Goal: Task Accomplishment & Management: Manage account settings

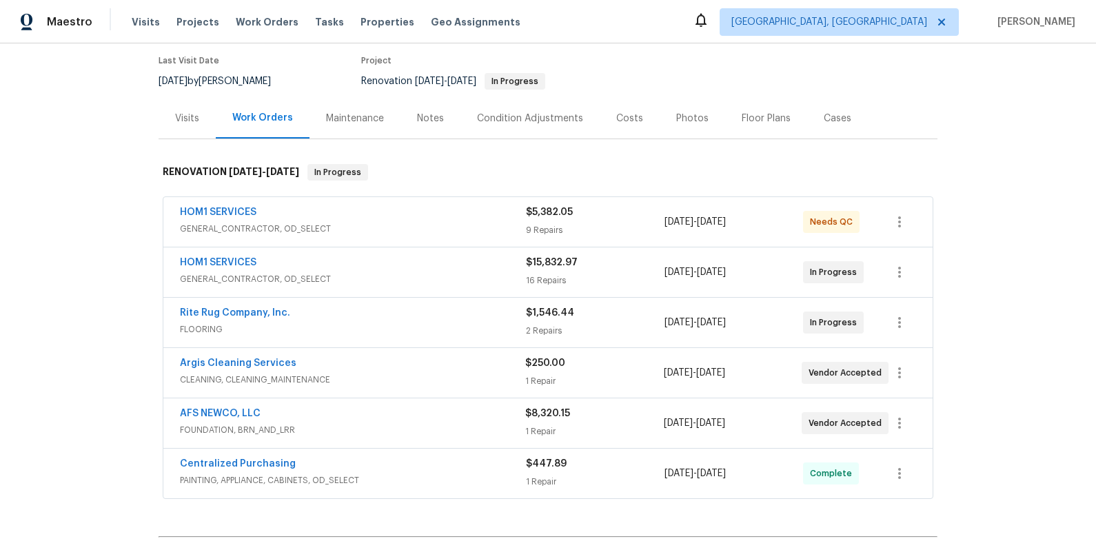
scroll to position [126, 0]
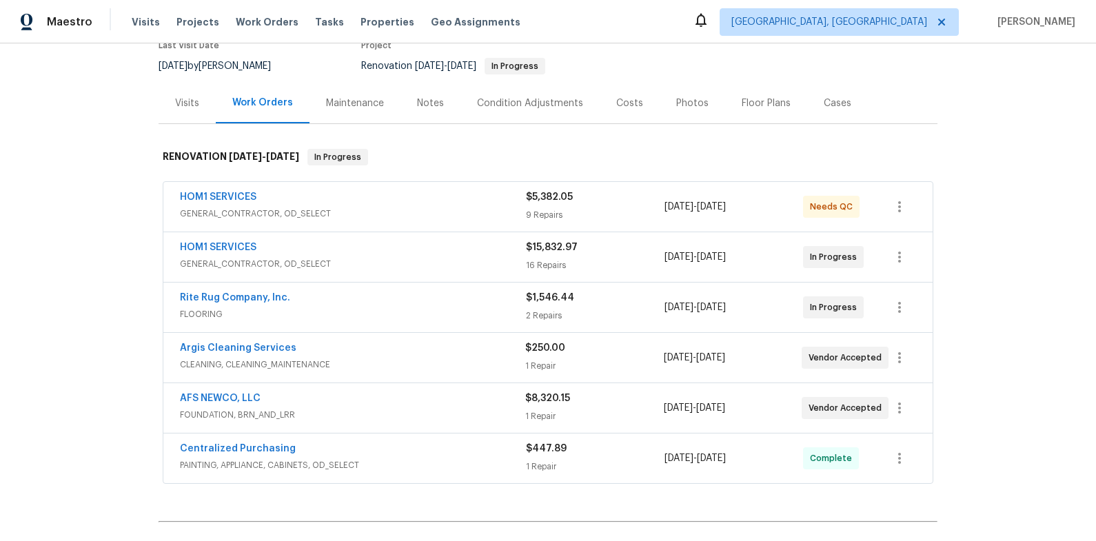
click at [422, 298] on div "Rite Rug Company, Inc." at bounding box center [353, 299] width 346 height 17
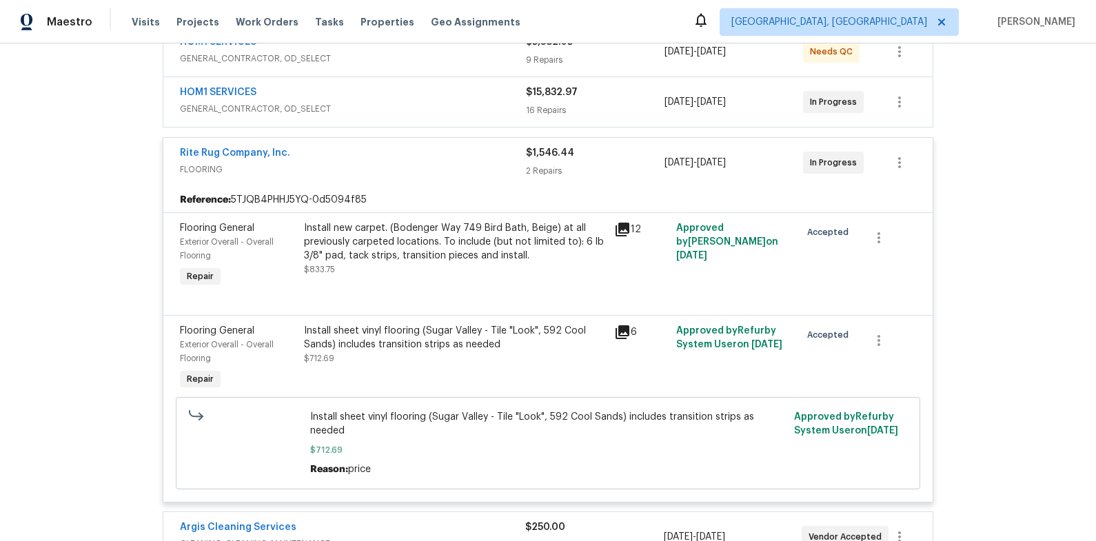
scroll to position [289, 0]
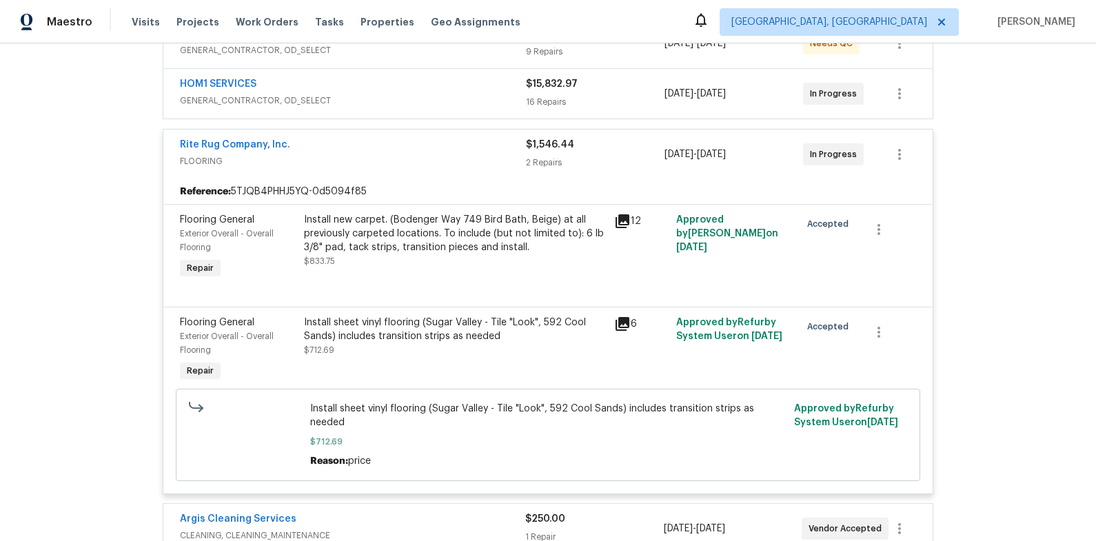
click at [413, 247] on div "Install new carpet. (Bodenger Way 749 Bird Bath, Beige) at all previously carpe…" at bounding box center [455, 233] width 302 height 41
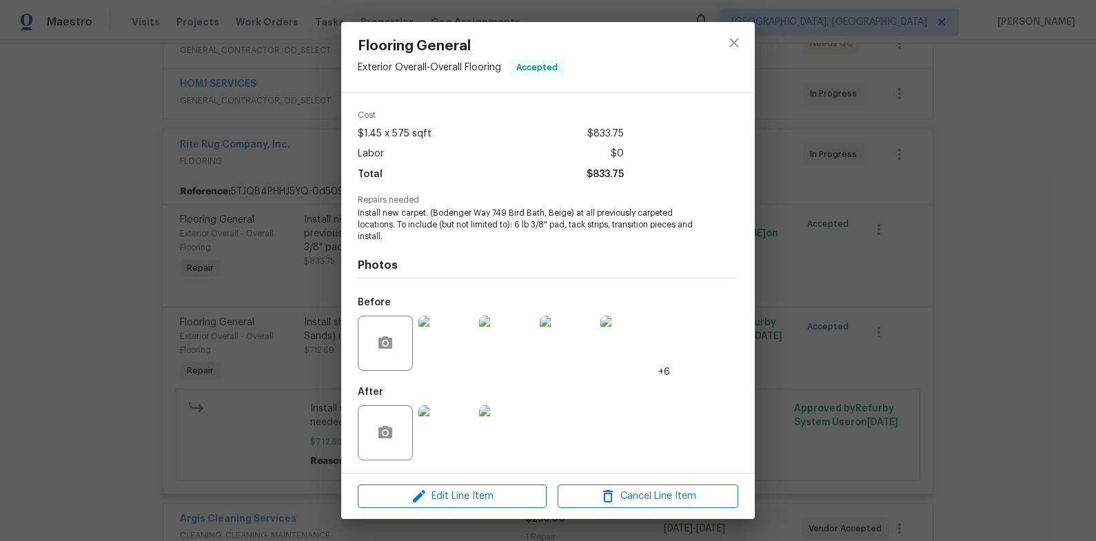
scroll to position [48, 0]
click at [462, 426] on img at bounding box center [445, 431] width 55 height 55
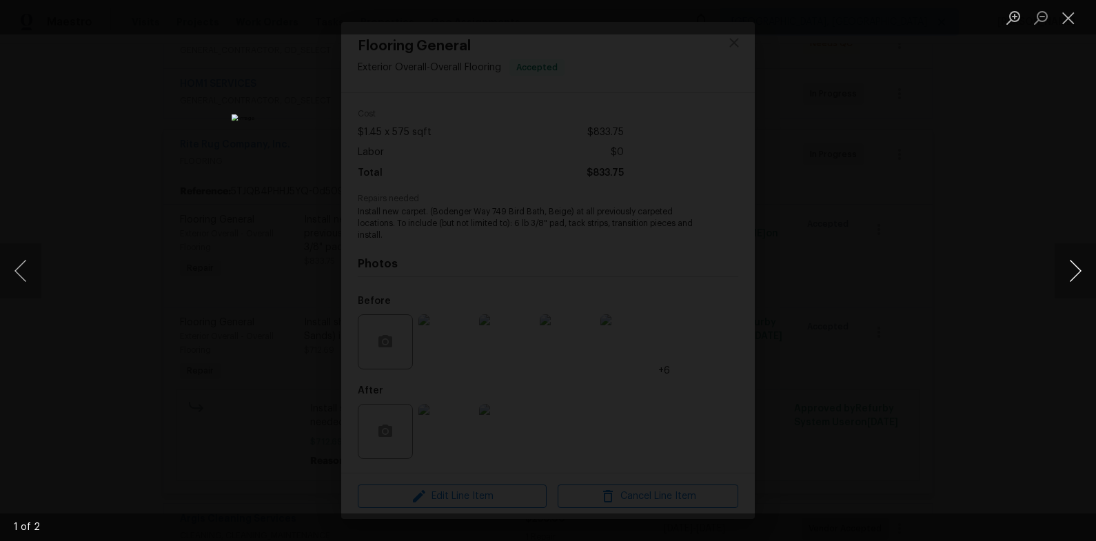
click at [1085, 274] on button "Next image" at bounding box center [1074, 270] width 41 height 55
click at [934, 261] on div "Lightbox" at bounding box center [548, 270] width 1096 height 541
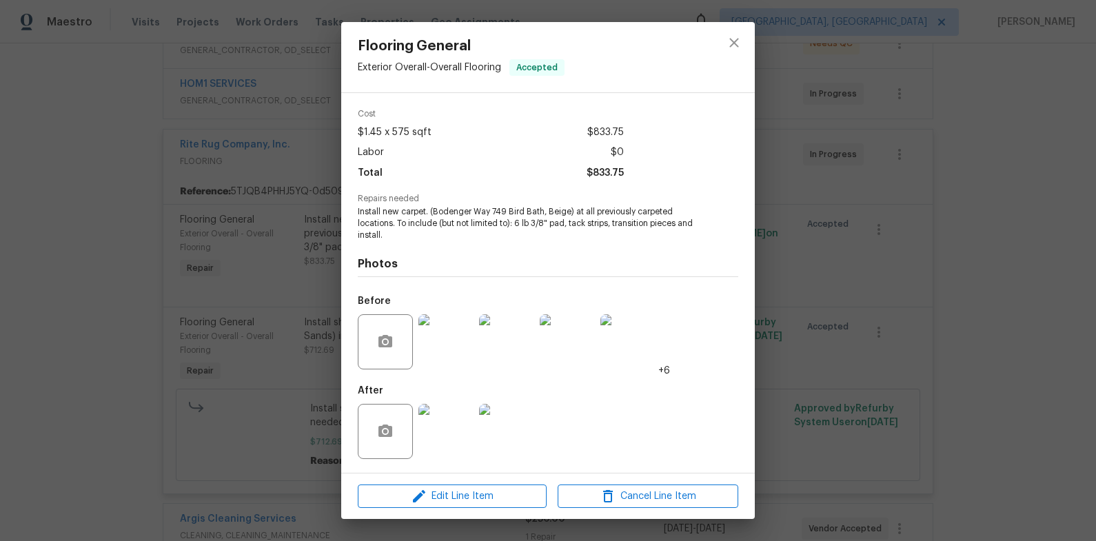
click at [932, 260] on div "Flooring General Exterior Overall - Overall Flooring Accepted Vendor Rite Rug C…" at bounding box center [548, 270] width 1096 height 541
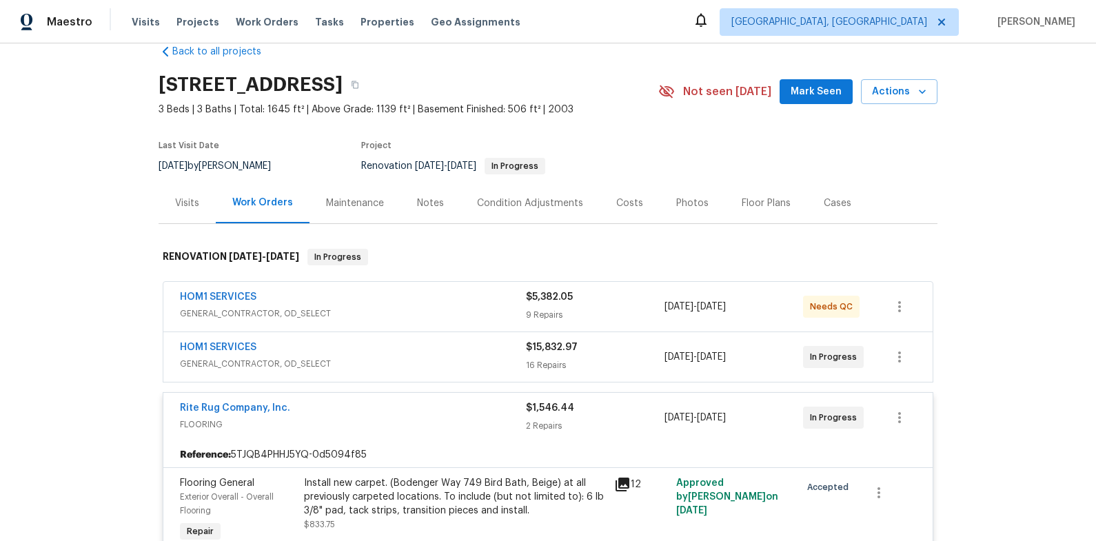
scroll to position [0, 0]
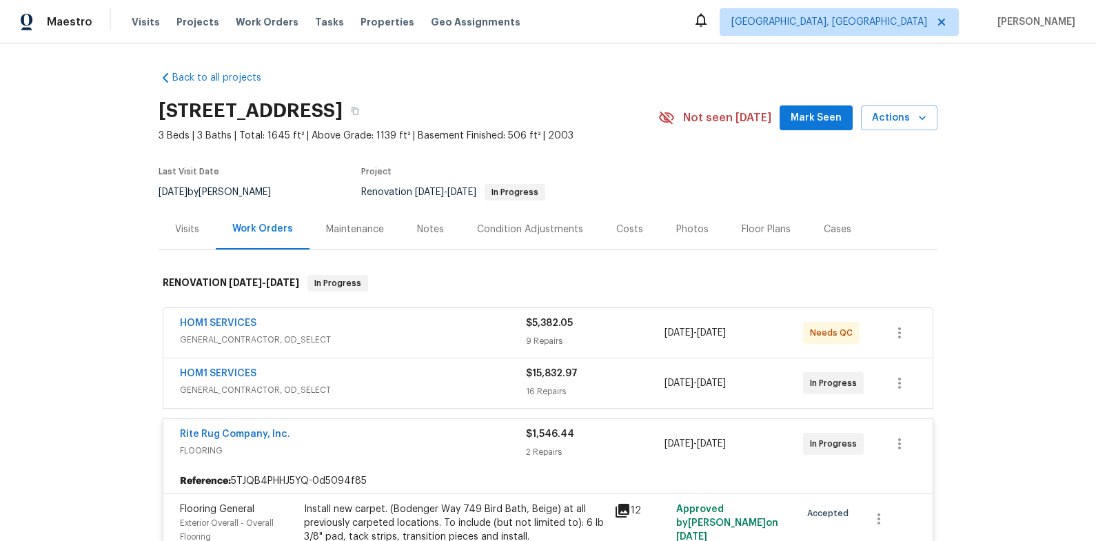
click at [389, 429] on div "Rite Rug Company, Inc." at bounding box center [353, 435] width 346 height 17
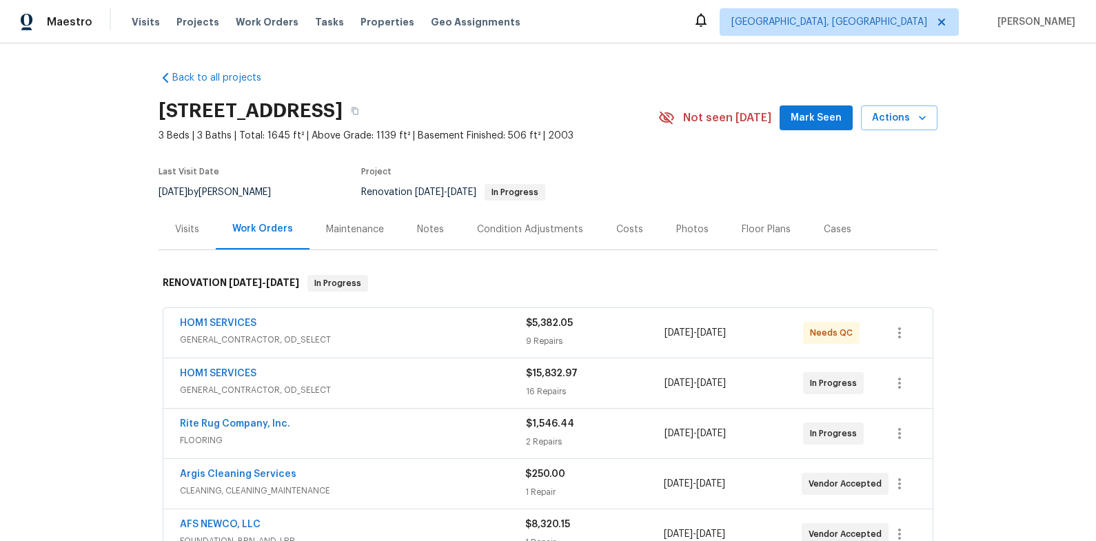
click at [90, 309] on div "Back to all projects [STREET_ADDRESS] 3 Beds | 3 Baths | Total: 1645 ft² | Abov…" at bounding box center [548, 292] width 1096 height 498
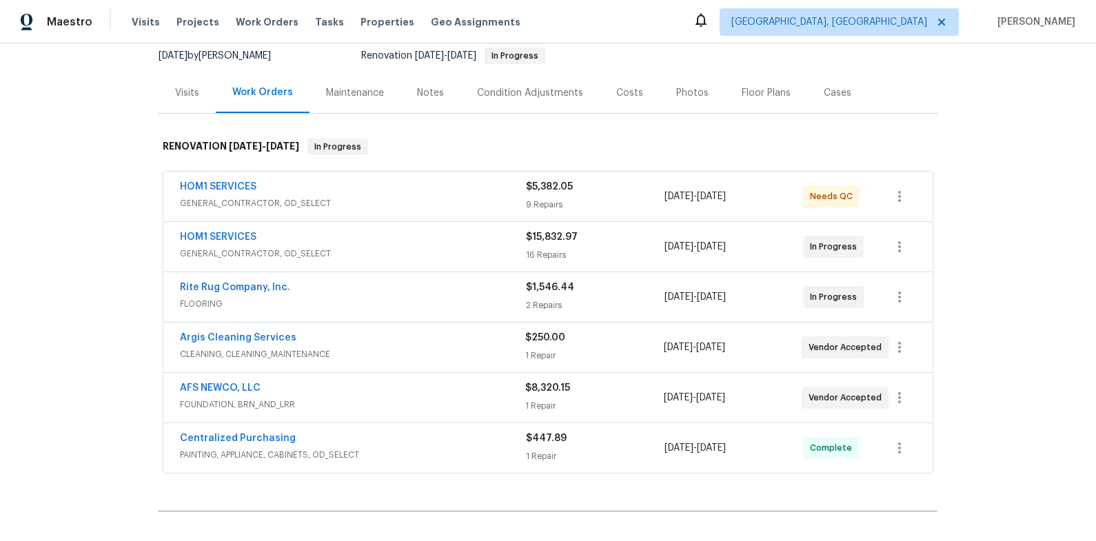
click at [378, 298] on span "FLOORING" at bounding box center [353, 304] width 346 height 14
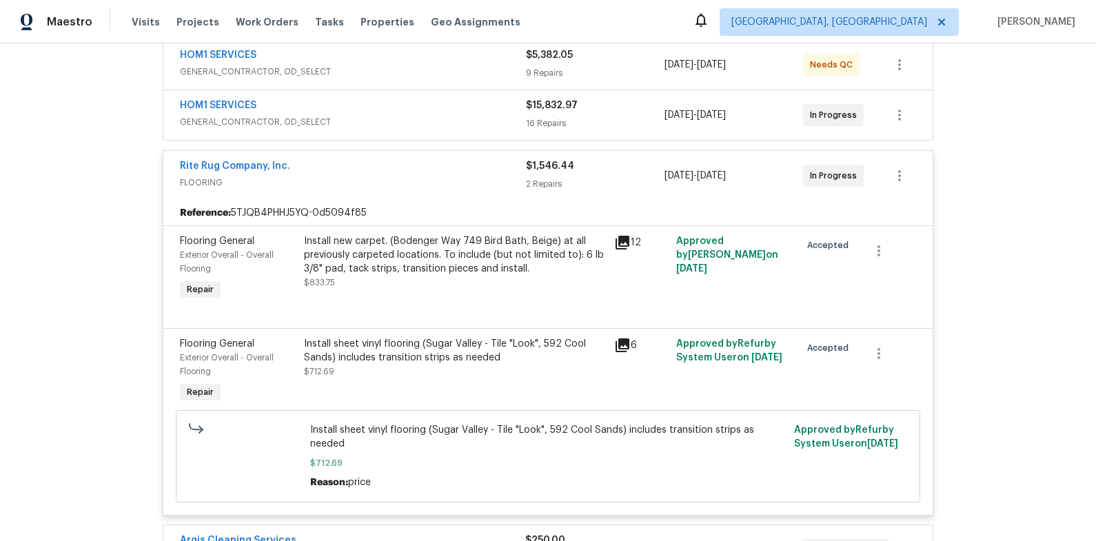
scroll to position [272, 0]
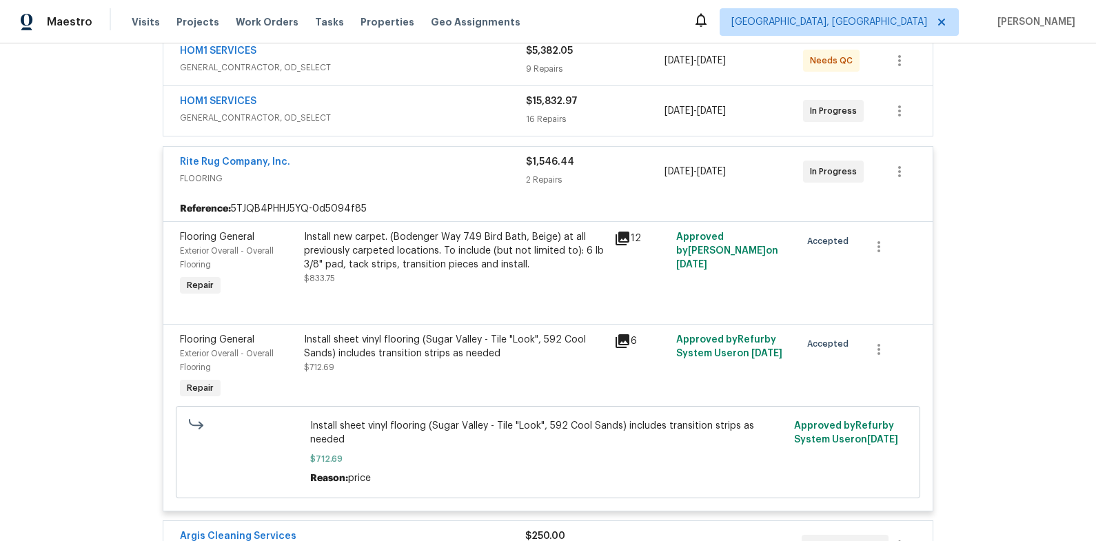
click at [404, 176] on span "FLOORING" at bounding box center [353, 179] width 346 height 14
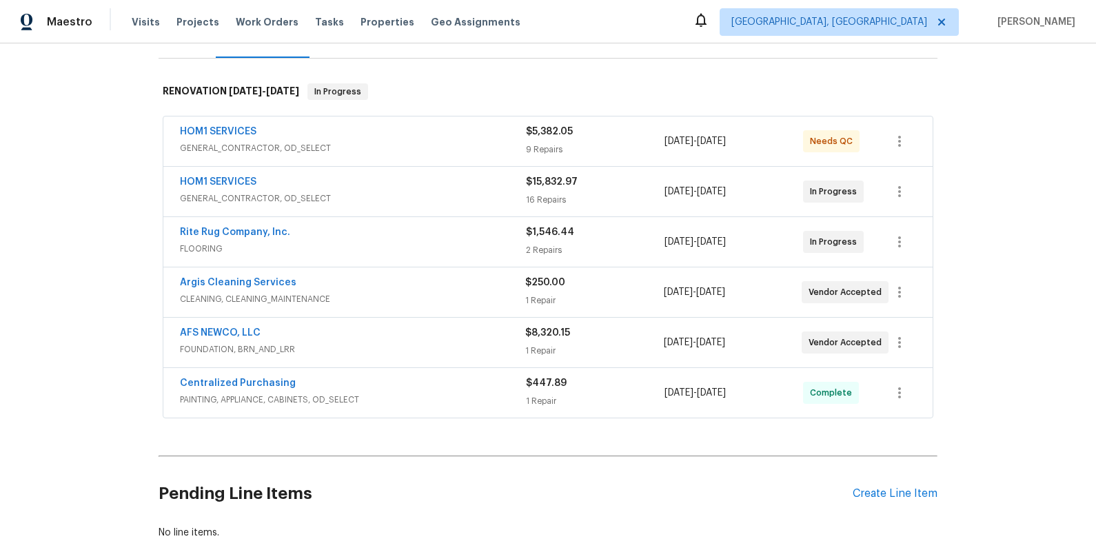
scroll to position [186, 0]
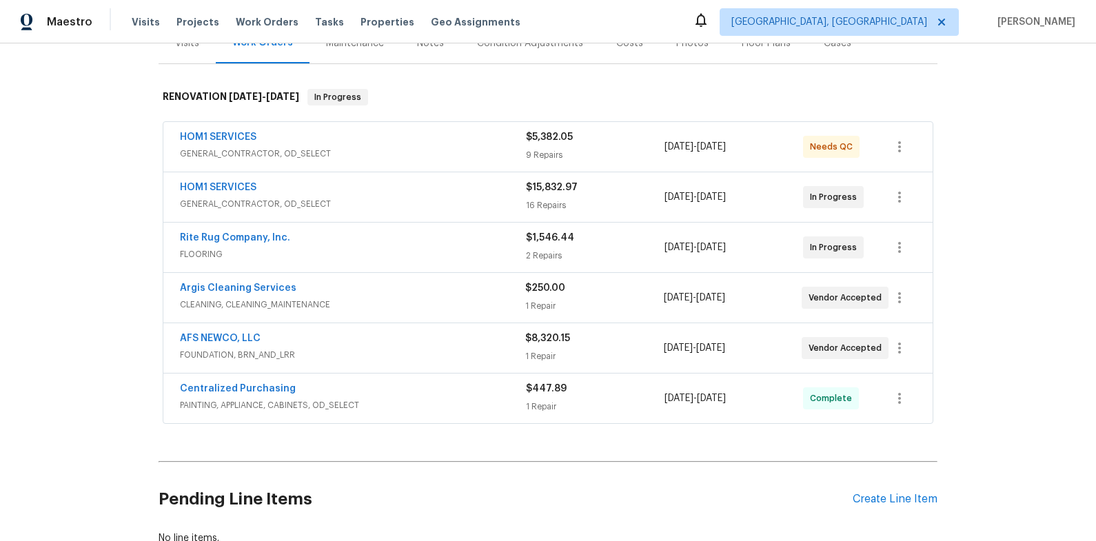
click at [422, 195] on div "HOM1 SERVICES" at bounding box center [353, 189] width 346 height 17
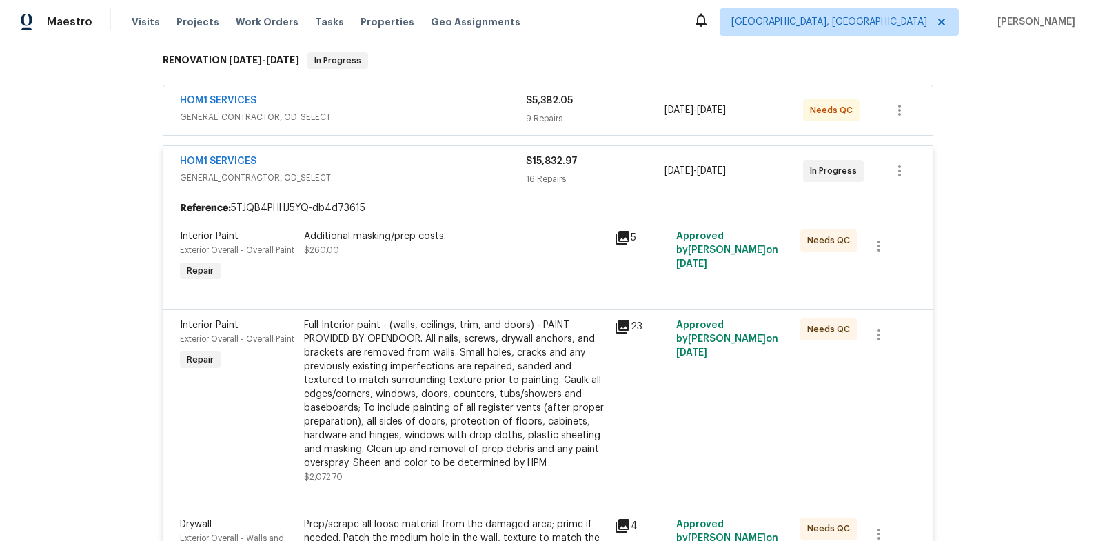
scroll to position [225, 0]
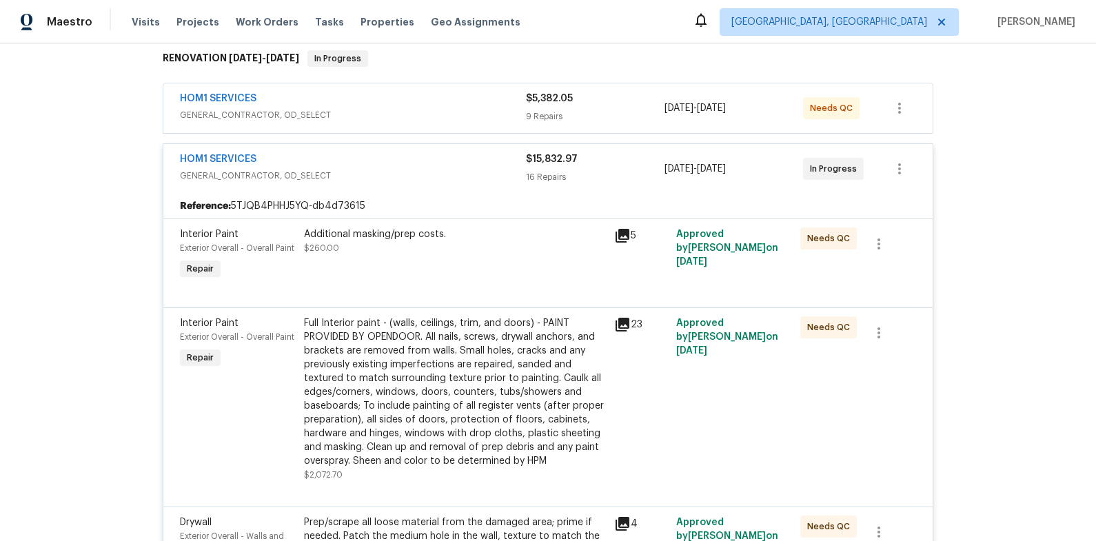
click at [413, 154] on div "HOM1 SERVICES" at bounding box center [353, 160] width 346 height 17
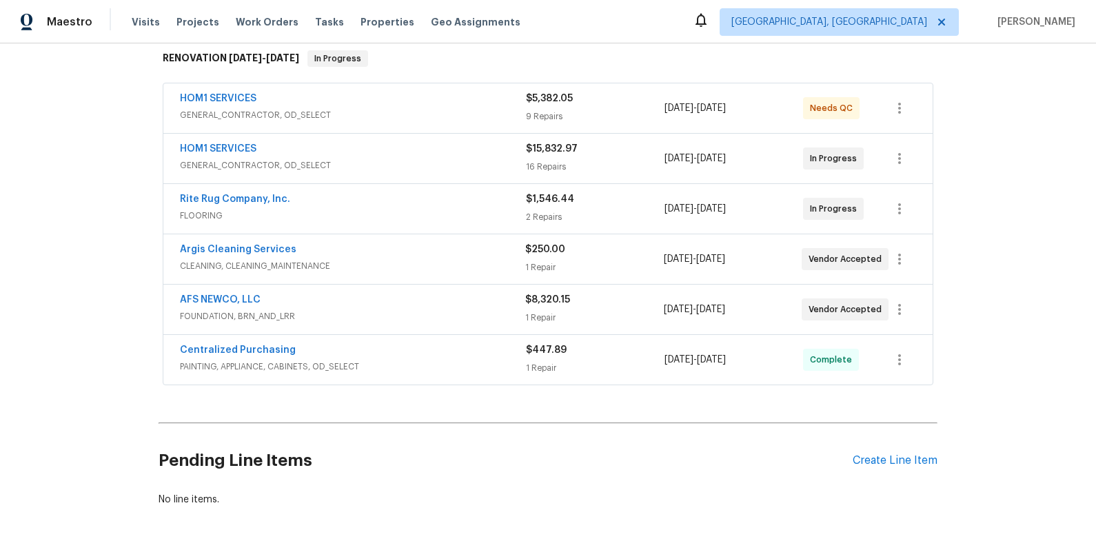
click at [407, 108] on span "GENERAL_CONTRACTOR, OD_SELECT" at bounding box center [353, 115] width 346 height 14
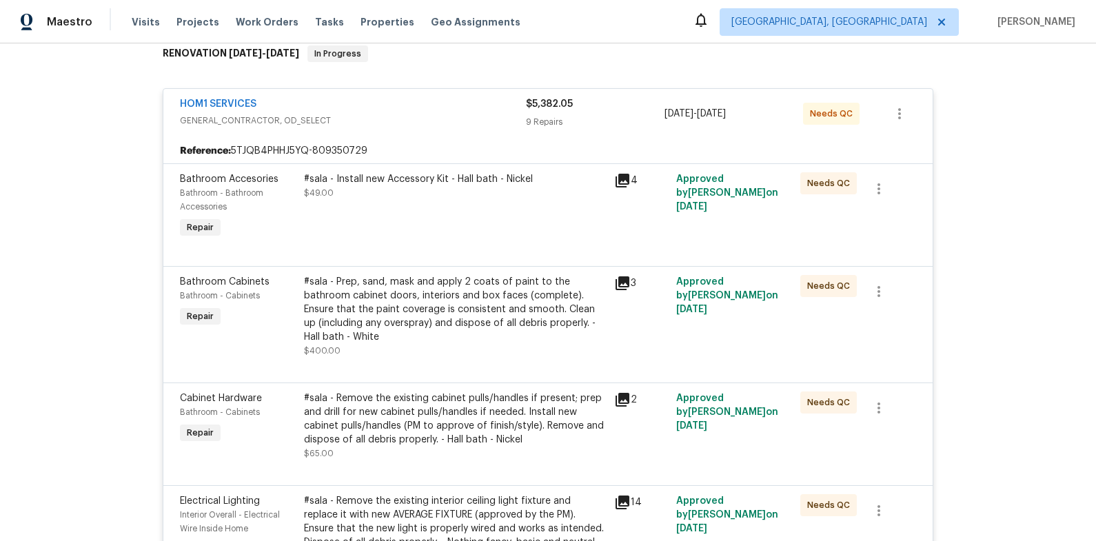
scroll to position [230, 0]
click at [441, 205] on div "#sala - Install new Accessory Kit - Hall bath - Nickel $49.00" at bounding box center [455, 205] width 310 height 77
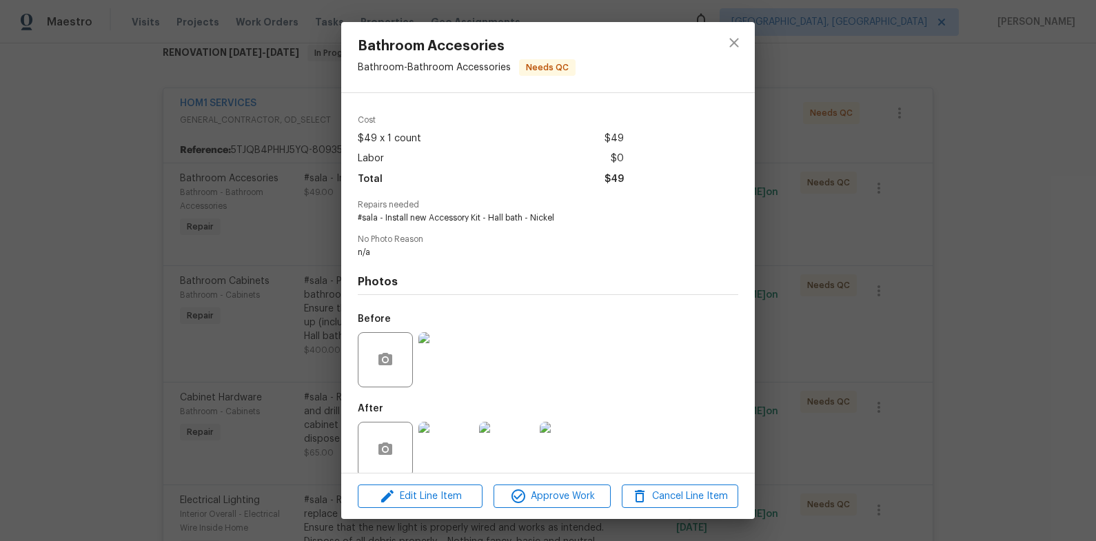
scroll to position [59, 0]
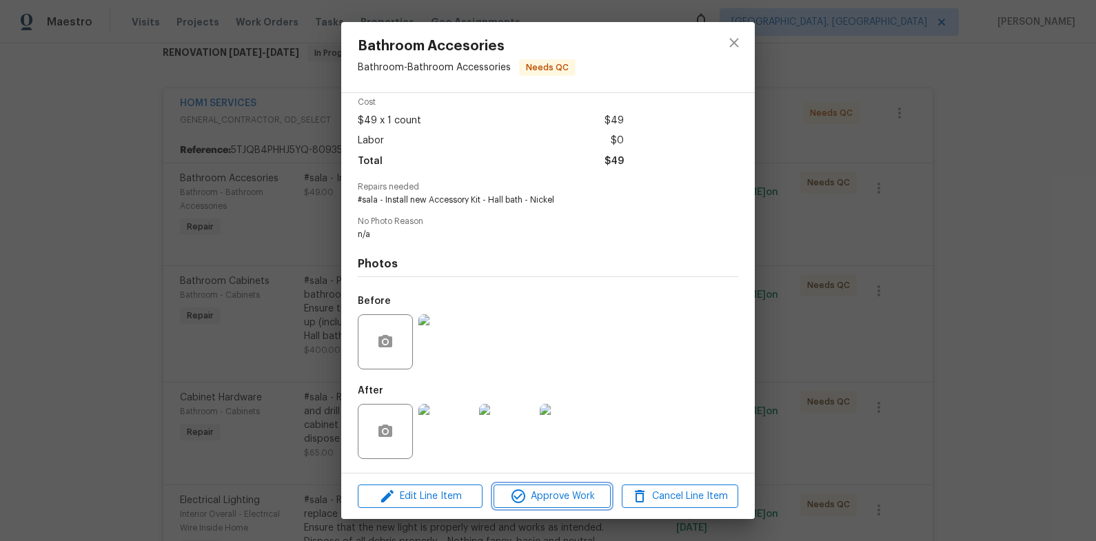
click at [551, 502] on span "Approve Work" at bounding box center [552, 496] width 108 height 17
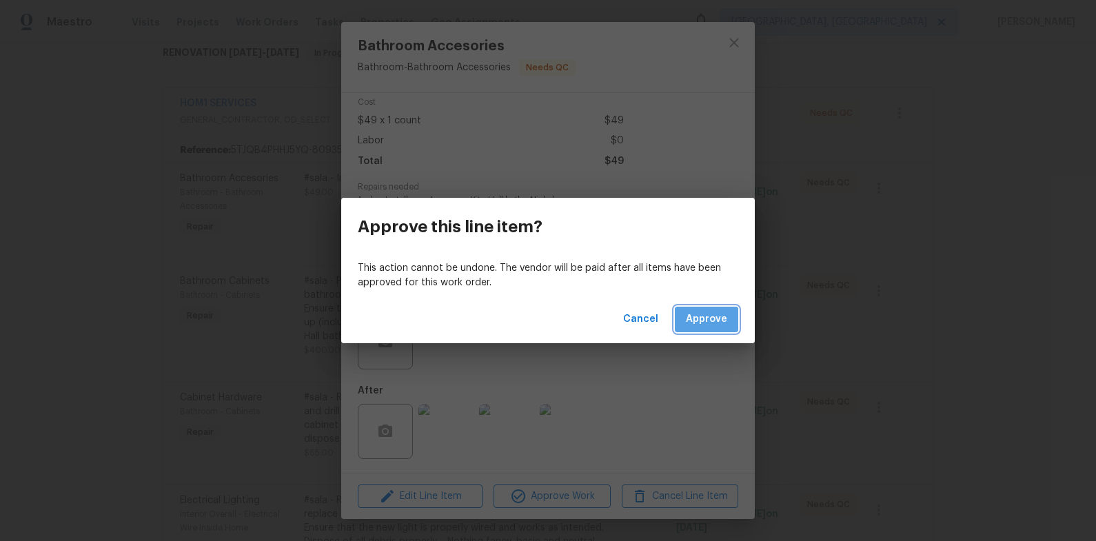
click at [684, 329] on button "Approve" at bounding box center [706, 319] width 63 height 25
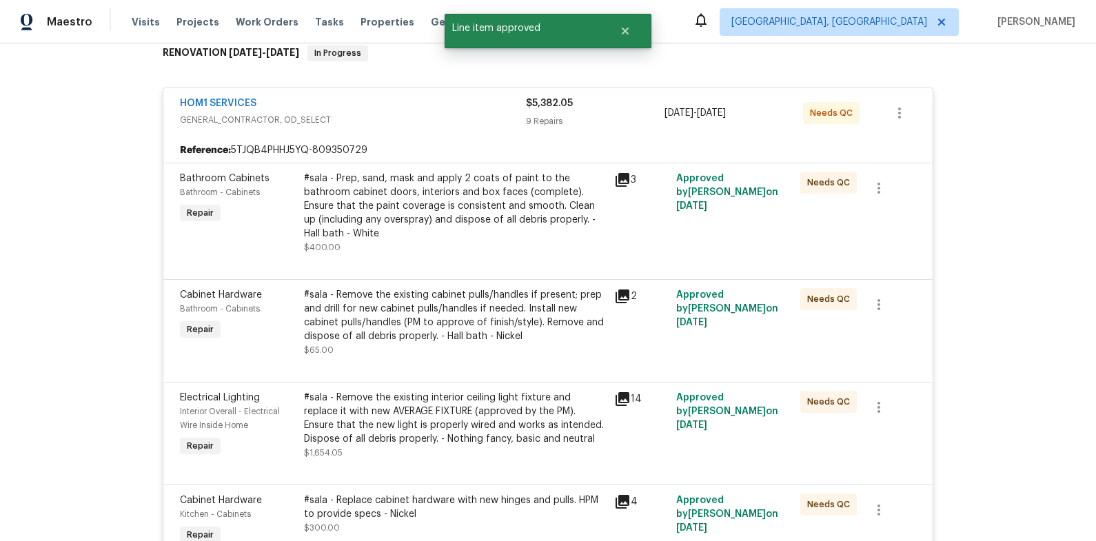
click at [423, 230] on div "#sala - Prep, sand, mask and apply 2 coats of paint to the bathroom cabinet doo…" at bounding box center [455, 206] width 302 height 69
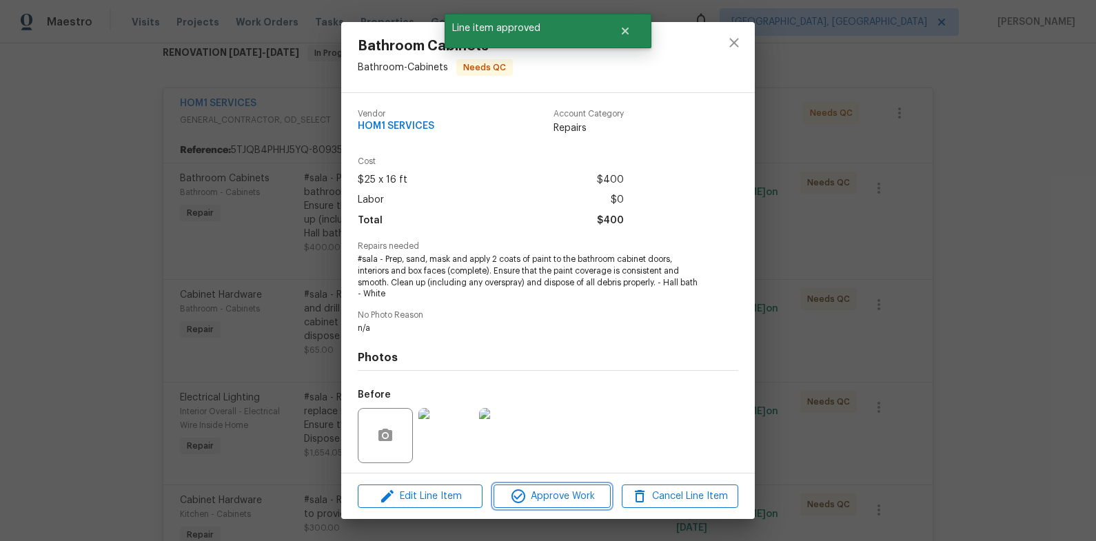
click at [553, 500] on span "Approve Work" at bounding box center [552, 496] width 108 height 17
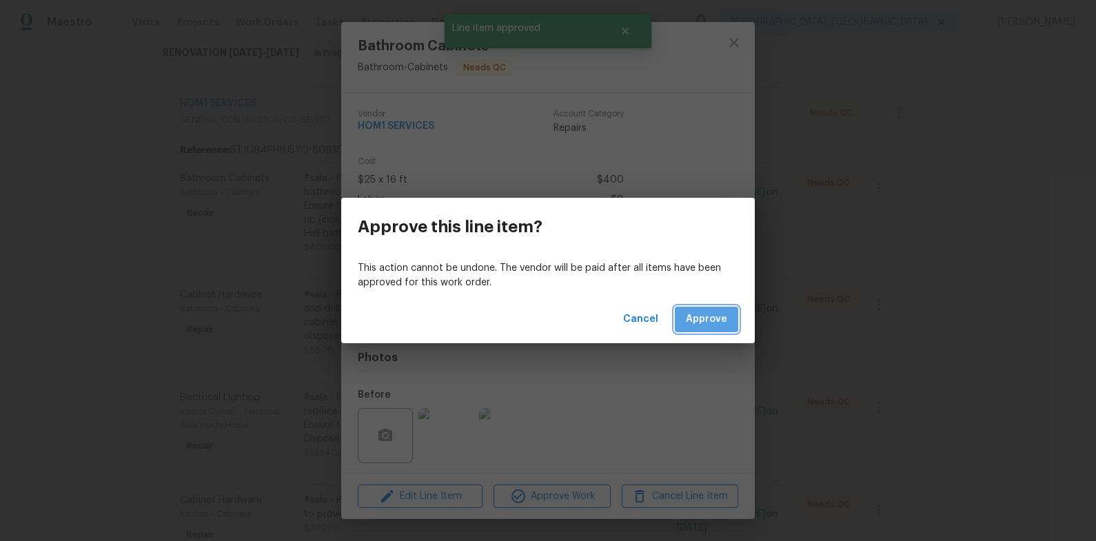
click at [706, 329] on button "Approve" at bounding box center [706, 319] width 63 height 25
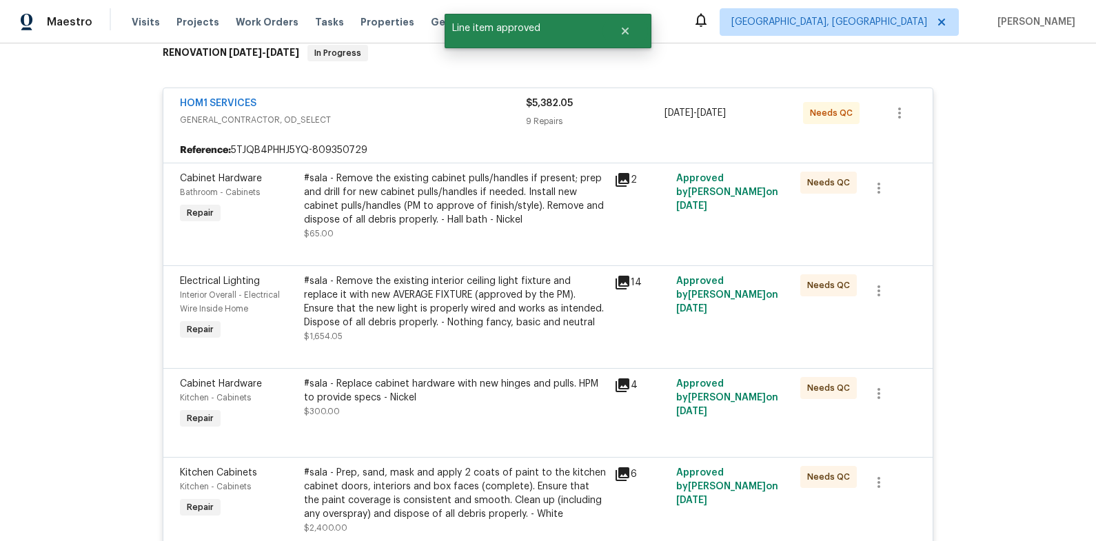
click at [442, 218] on div "#sala - Remove the existing cabinet pulls/handles if present; prep and drill fo…" at bounding box center [455, 199] width 302 height 55
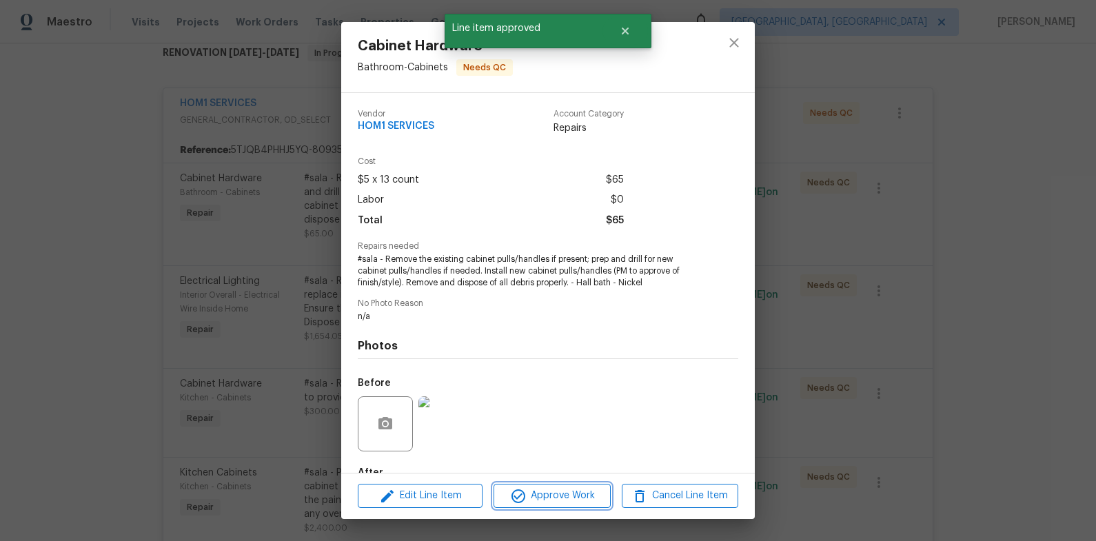
click at [560, 487] on span "Approve Work" at bounding box center [552, 495] width 108 height 17
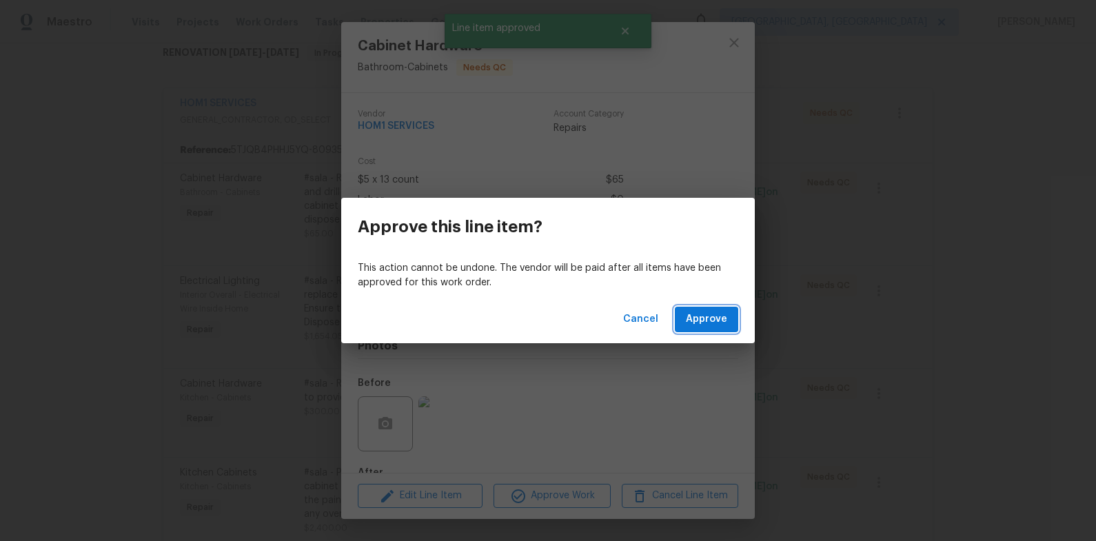
click at [682, 331] on button "Approve" at bounding box center [706, 319] width 63 height 25
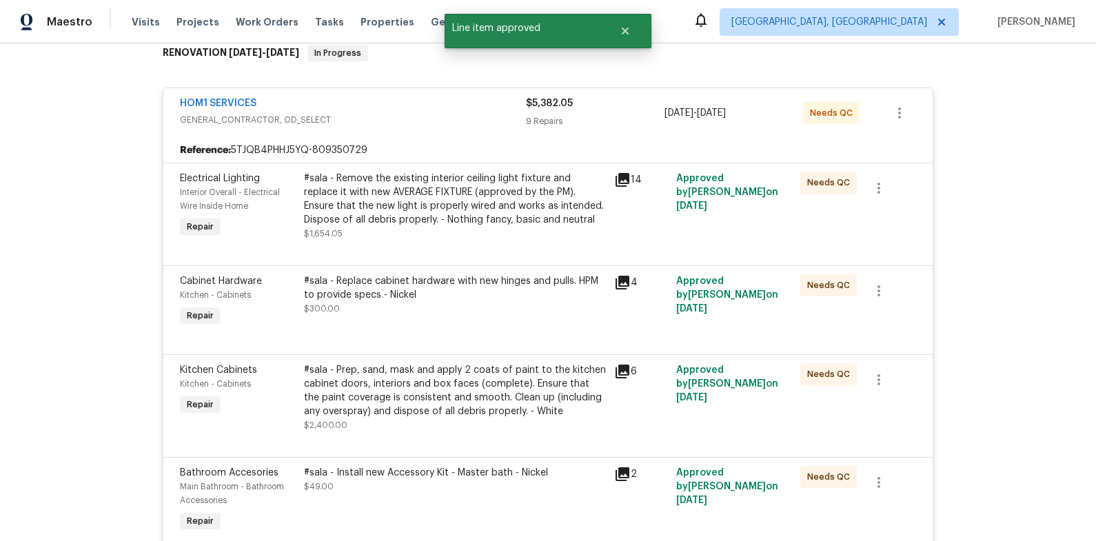
click at [451, 209] on div "#sala - Remove the existing interior ceiling light fixture and replace it with …" at bounding box center [455, 199] width 302 height 55
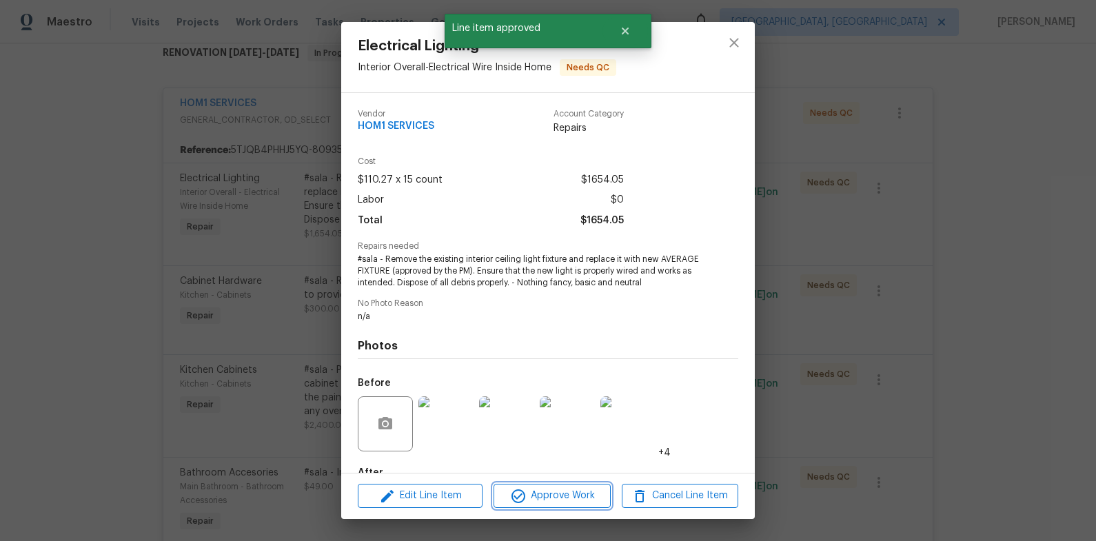
click at [559, 500] on span "Approve Work" at bounding box center [552, 495] width 108 height 17
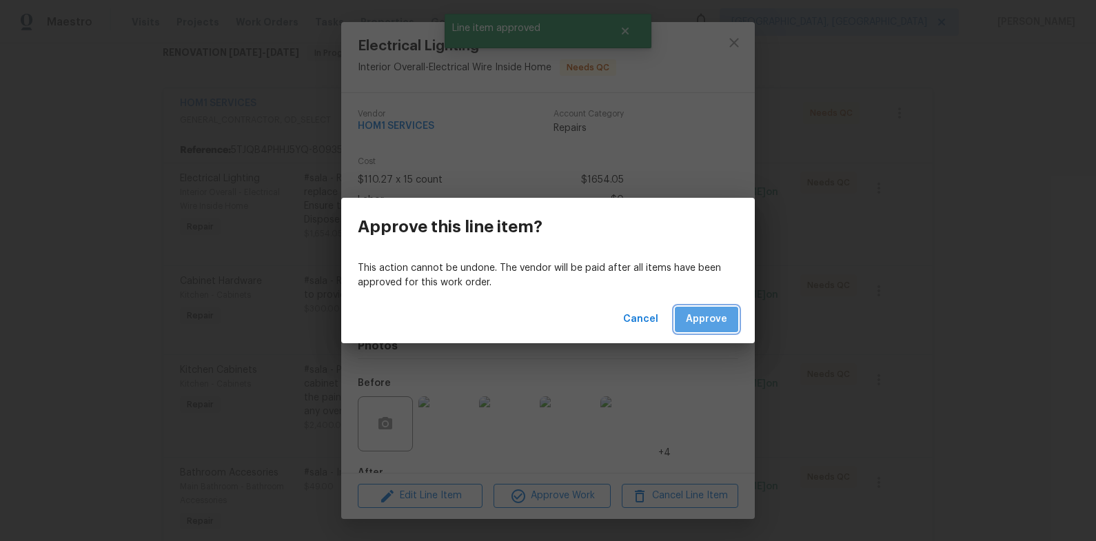
click at [708, 323] on span "Approve" at bounding box center [706, 319] width 41 height 17
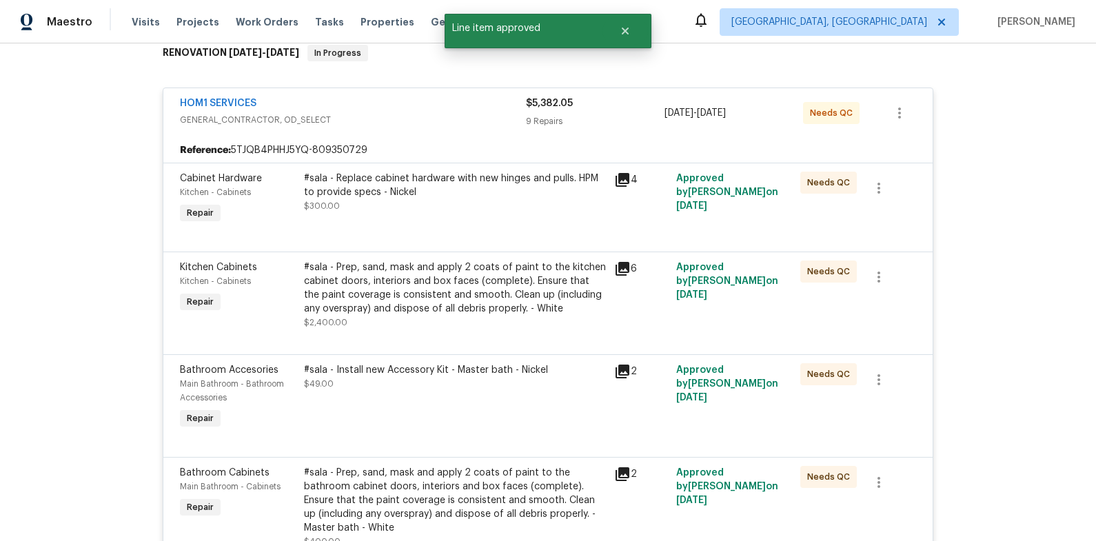
click at [420, 216] on div "#sala - Replace cabinet hardware with new hinges and pulls. HPM to provide spec…" at bounding box center [455, 198] width 310 height 63
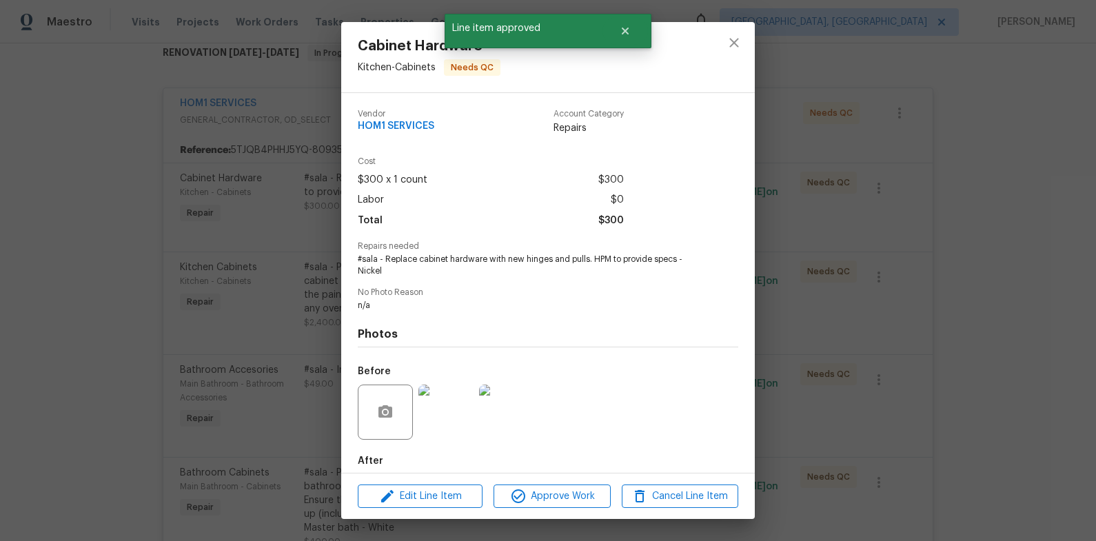
scroll to position [3, 0]
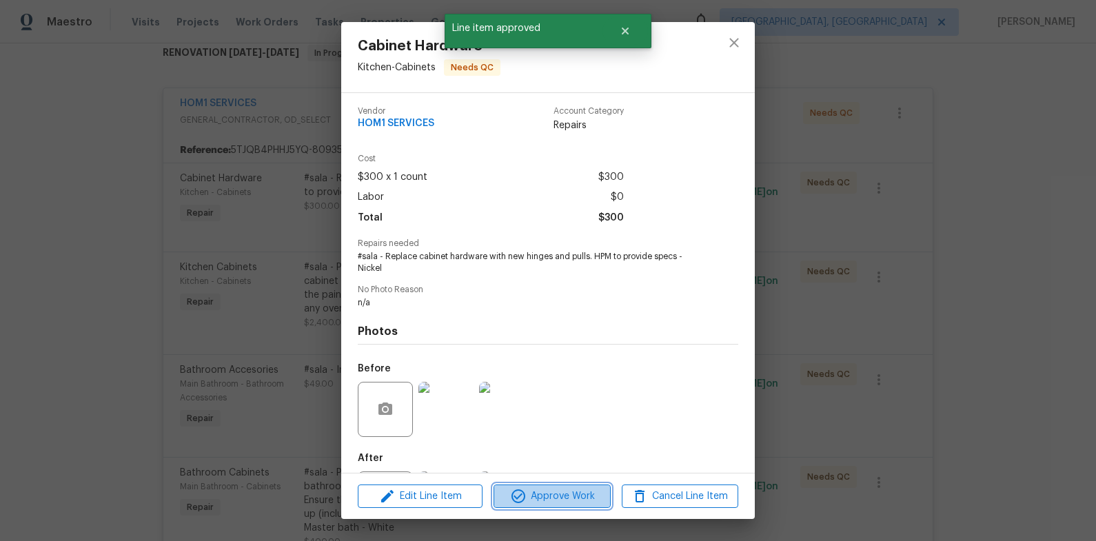
click at [571, 495] on span "Approve Work" at bounding box center [552, 496] width 108 height 17
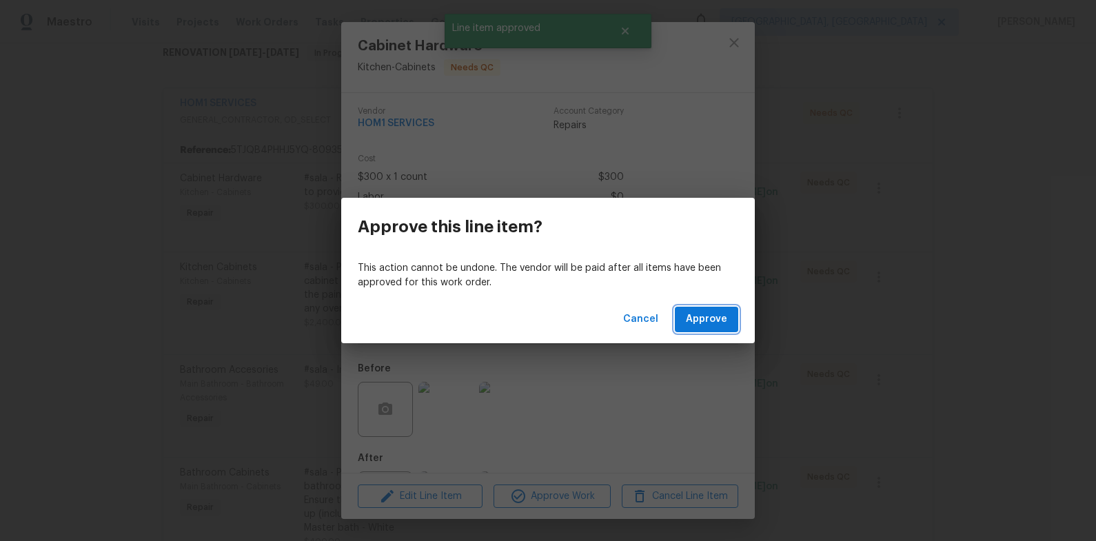
click at [683, 320] on button "Approve" at bounding box center [706, 319] width 63 height 25
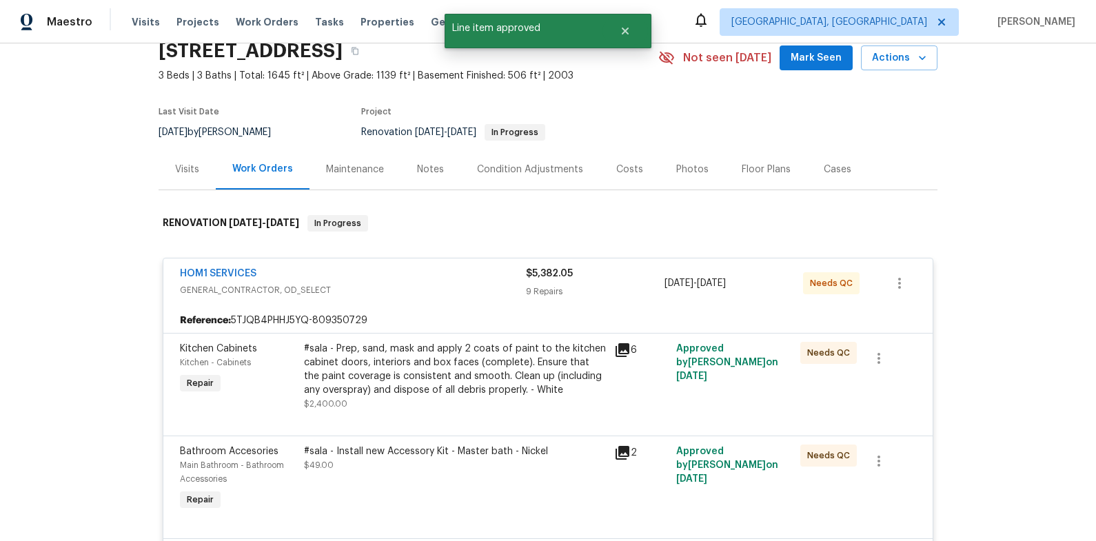
scroll to position [174, 0]
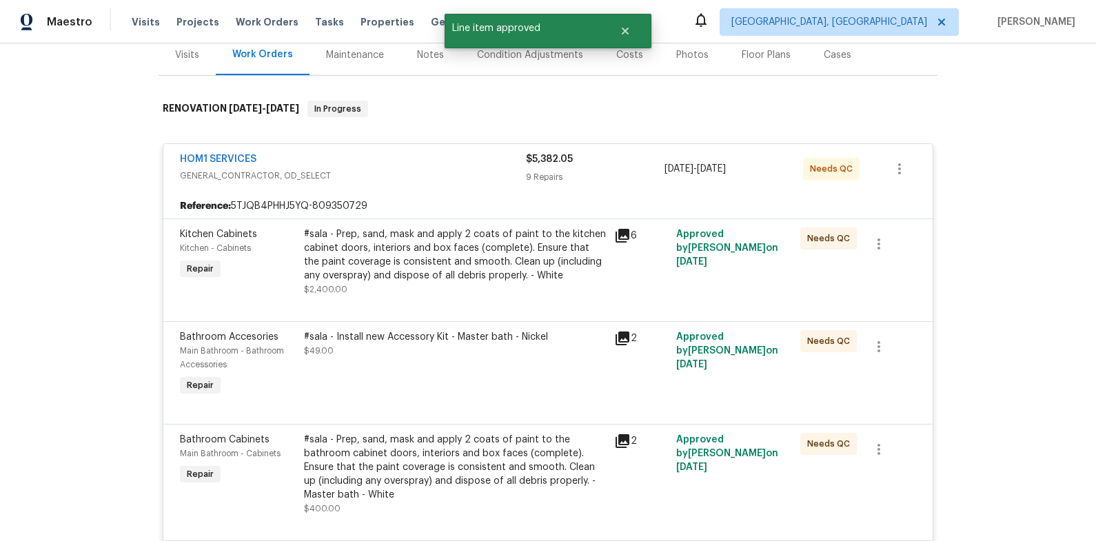
click at [425, 243] on div "#sala - Prep, sand, mask and apply 2 coats of paint to the kitchen cabinet door…" at bounding box center [455, 254] width 302 height 55
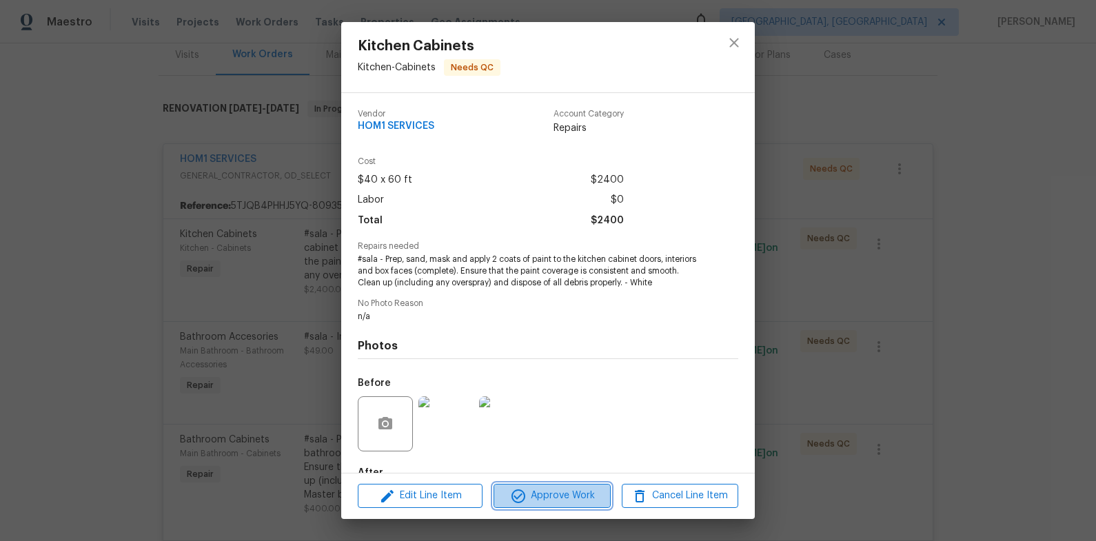
click at [592, 491] on span "Approve Work" at bounding box center [552, 495] width 108 height 17
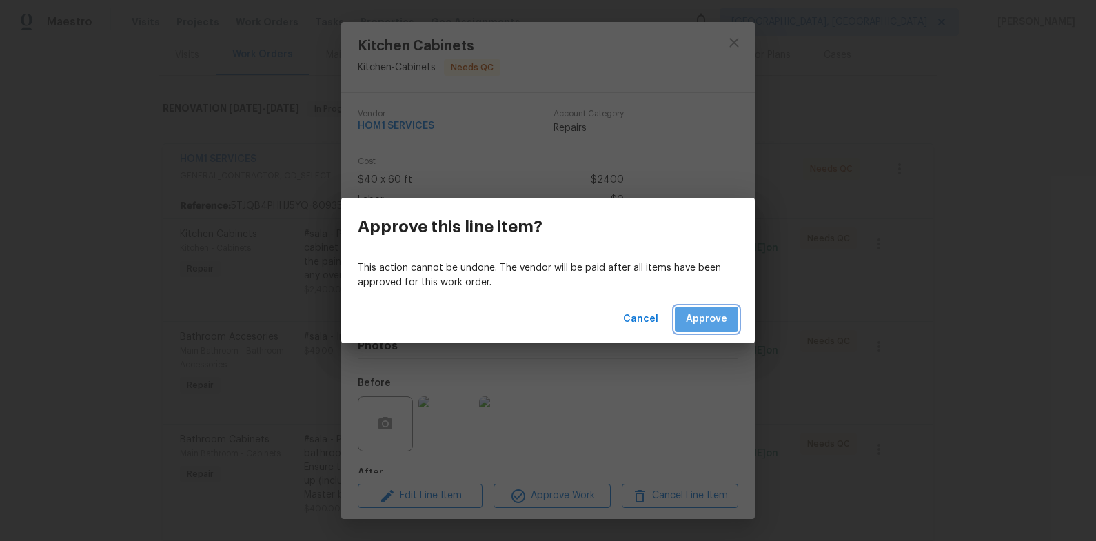
click at [714, 320] on span "Approve" at bounding box center [706, 319] width 41 height 17
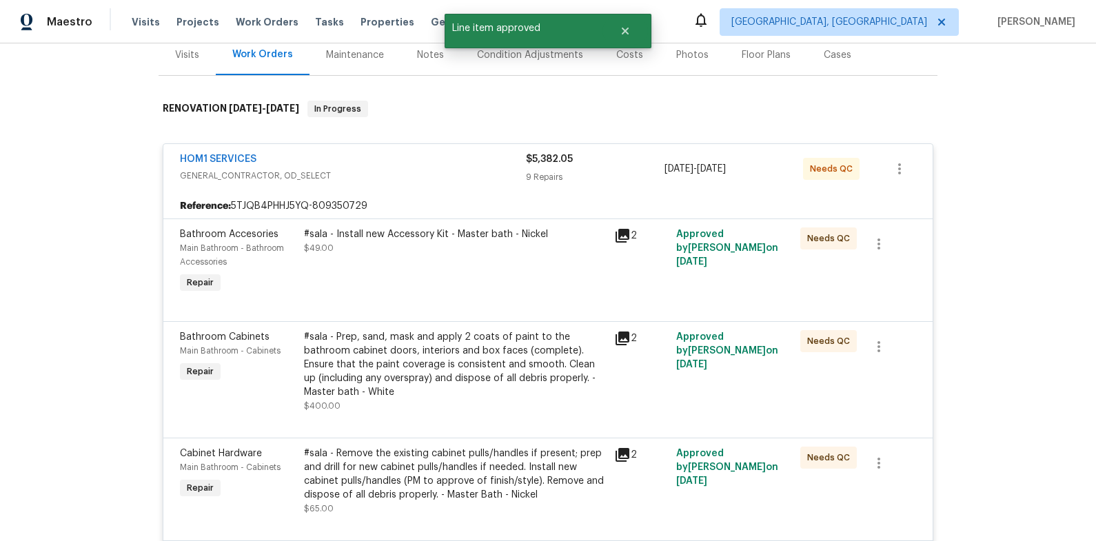
click at [431, 265] on div "#sala - Install new Accessory Kit - Master bath - Nickel $49.00" at bounding box center [455, 261] width 310 height 77
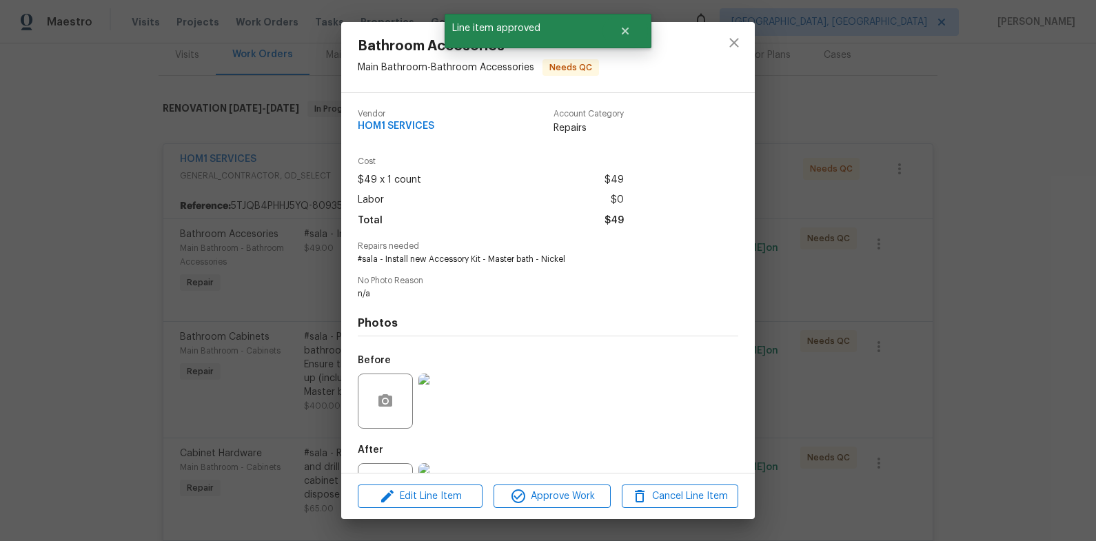
scroll to position [3, 0]
click at [558, 488] on span "Approve Work" at bounding box center [552, 496] width 108 height 17
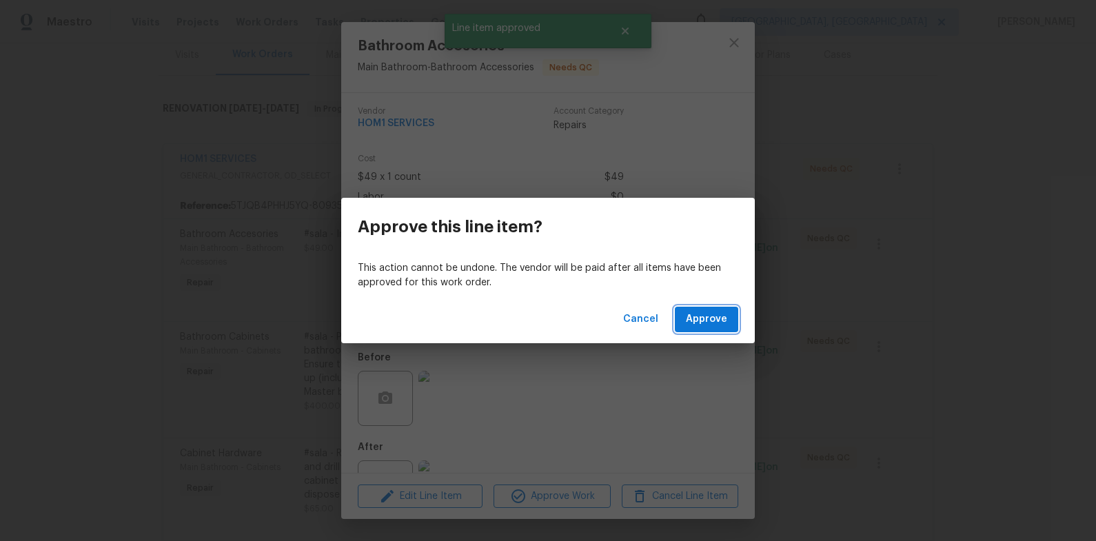
click at [699, 316] on span "Approve" at bounding box center [706, 319] width 41 height 17
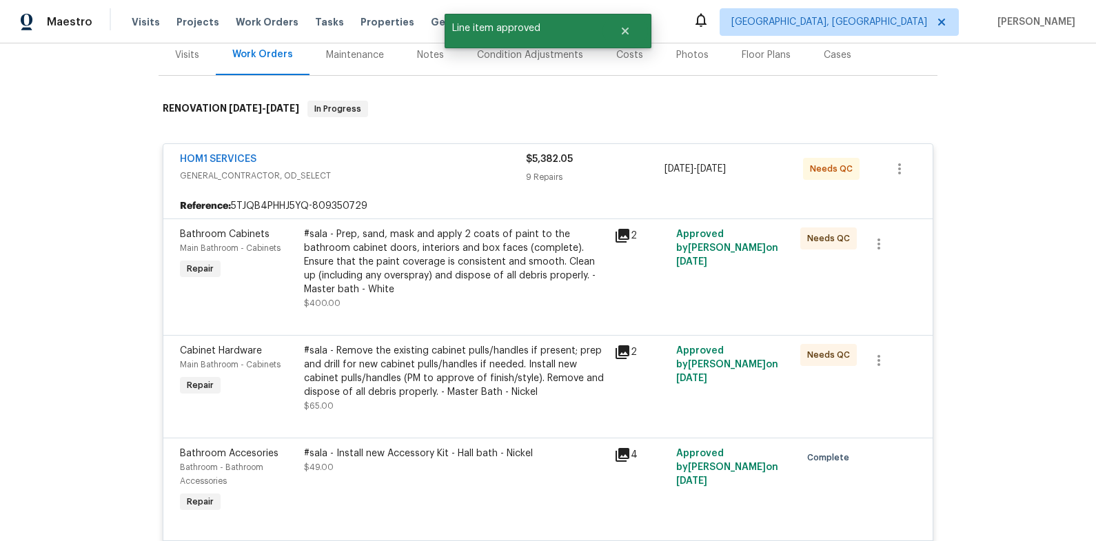
click at [452, 261] on div "#sala - Prep, sand, mask and apply 2 coats of paint to the bathroom cabinet doo…" at bounding box center [455, 261] width 302 height 69
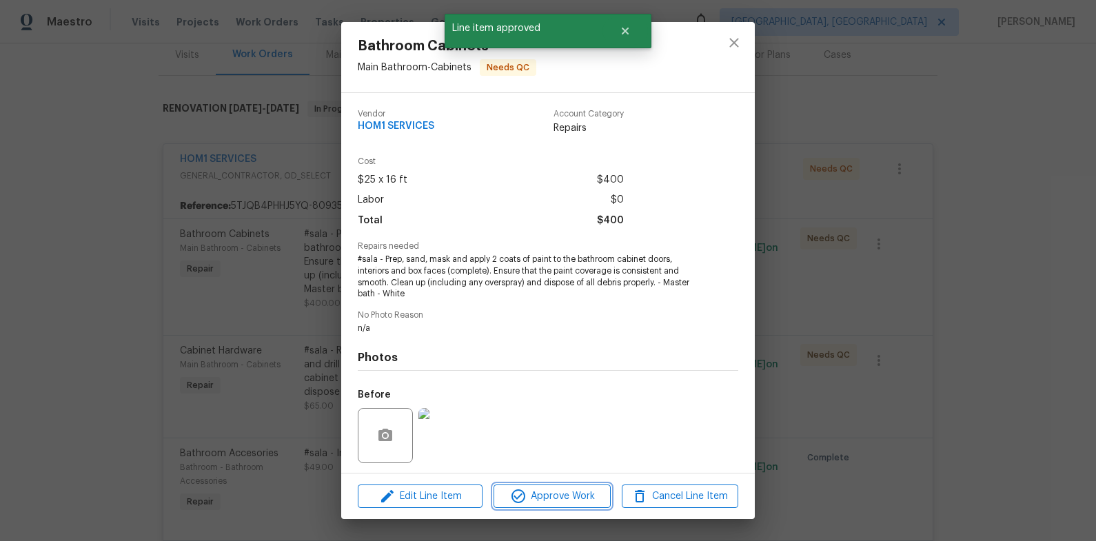
click at [560, 496] on span "Approve Work" at bounding box center [552, 496] width 108 height 17
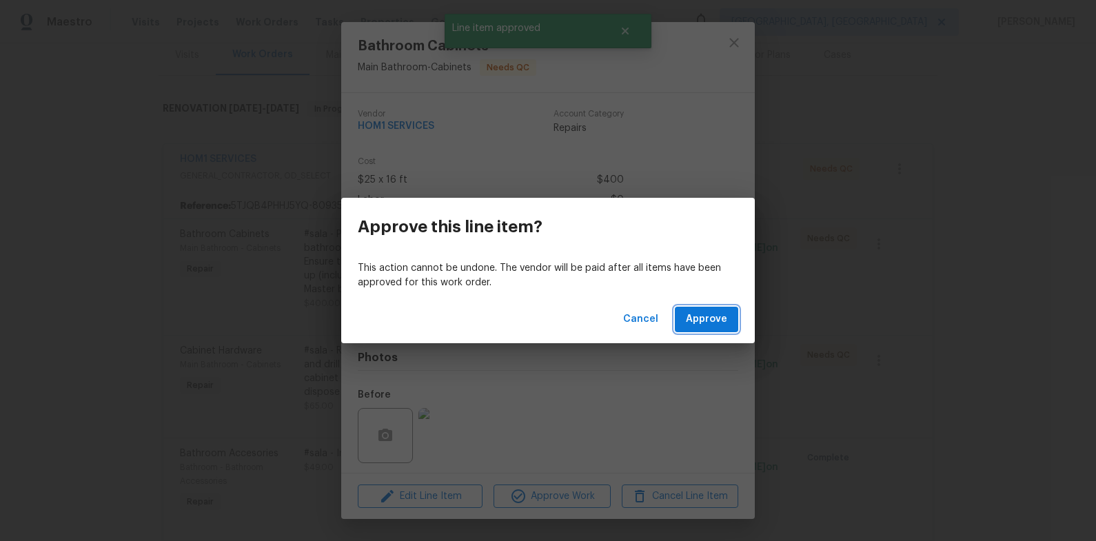
click at [698, 327] on span "Approve" at bounding box center [706, 319] width 41 height 17
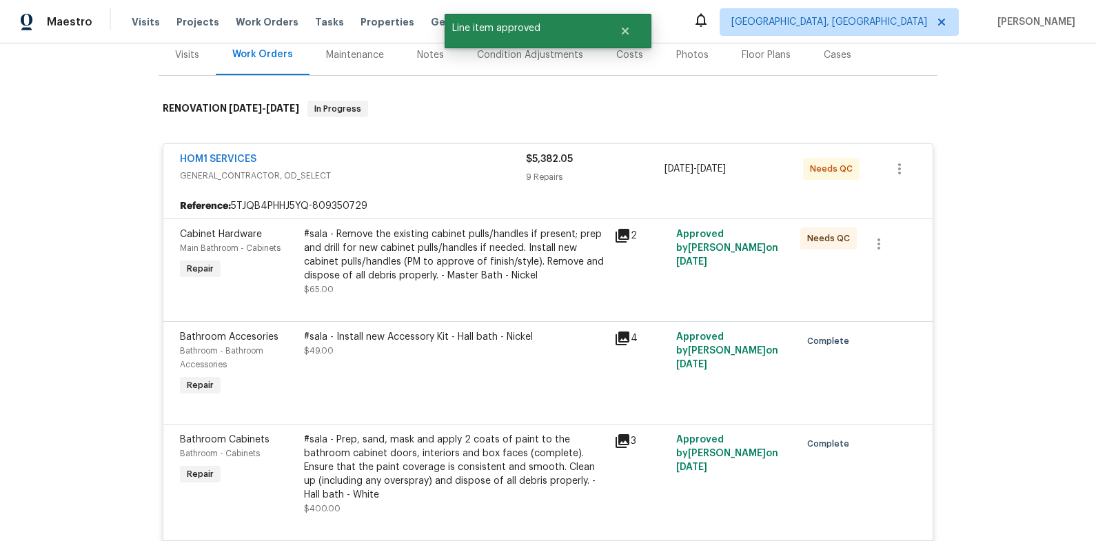
click at [455, 264] on div "#sala - Remove the existing cabinet pulls/handles if present; prep and drill fo…" at bounding box center [455, 254] width 302 height 55
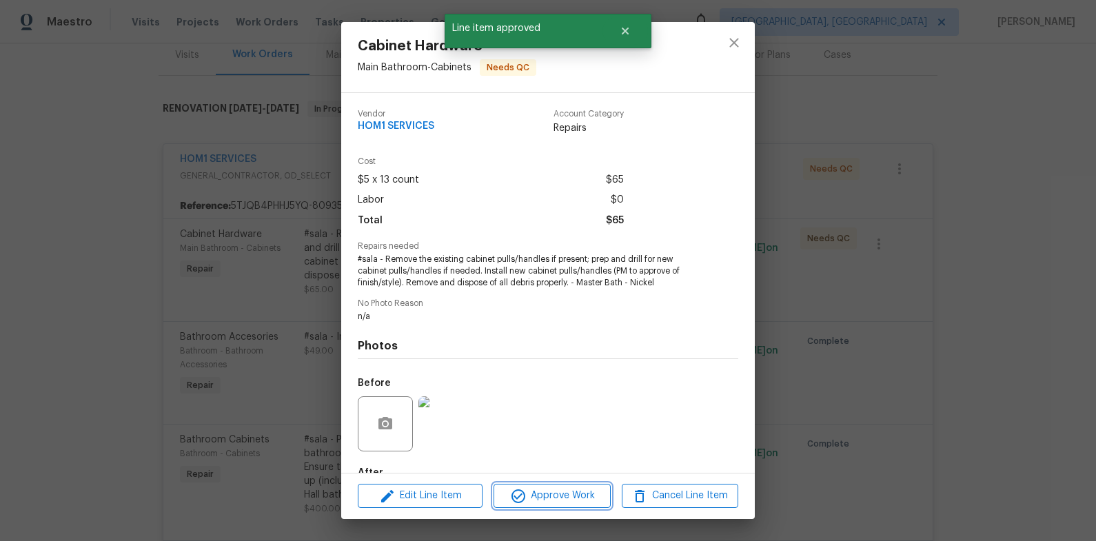
click at [581, 494] on span "Approve Work" at bounding box center [552, 495] width 108 height 17
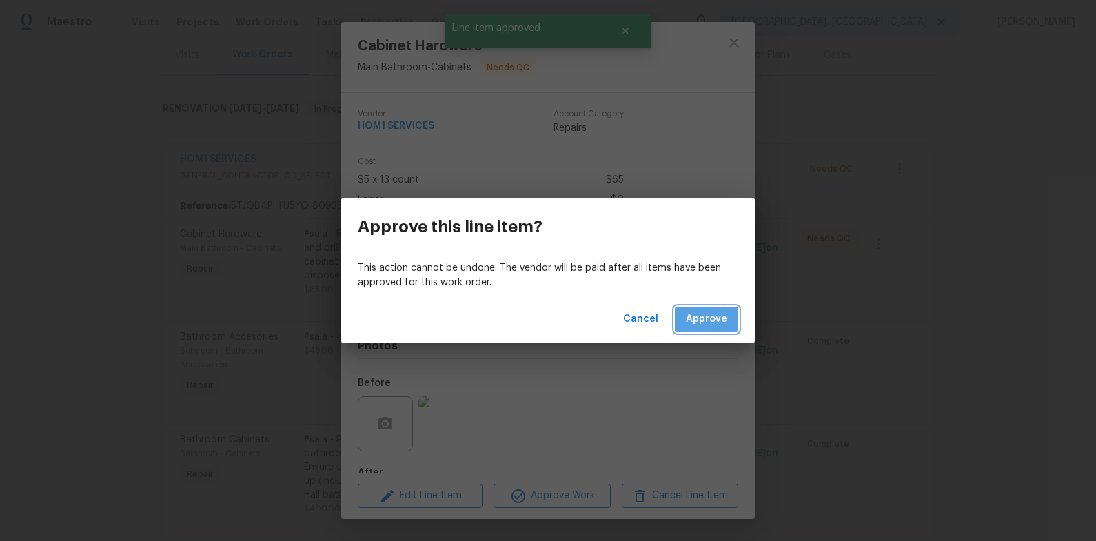
click at [688, 318] on span "Approve" at bounding box center [706, 319] width 41 height 17
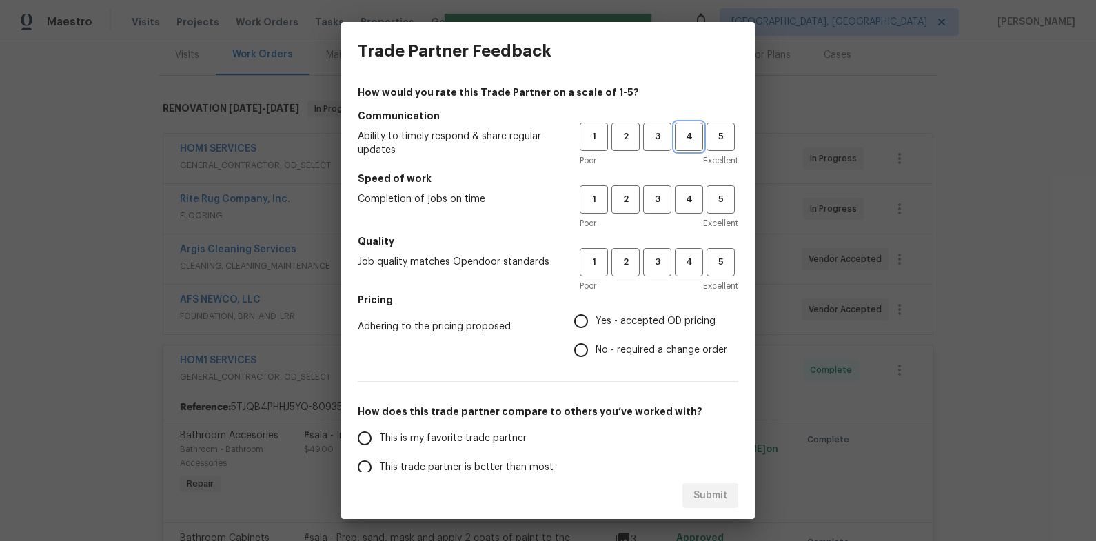
click at [679, 146] on button "4" at bounding box center [689, 137] width 28 height 28
click at [675, 208] on button "4" at bounding box center [689, 199] width 28 height 28
click at [676, 260] on span "4" at bounding box center [688, 262] width 25 height 16
click at [635, 319] on span "Yes - accepted OD pricing" at bounding box center [655, 321] width 120 height 14
click at [595, 319] on input "Yes - accepted OD pricing" at bounding box center [580, 321] width 29 height 29
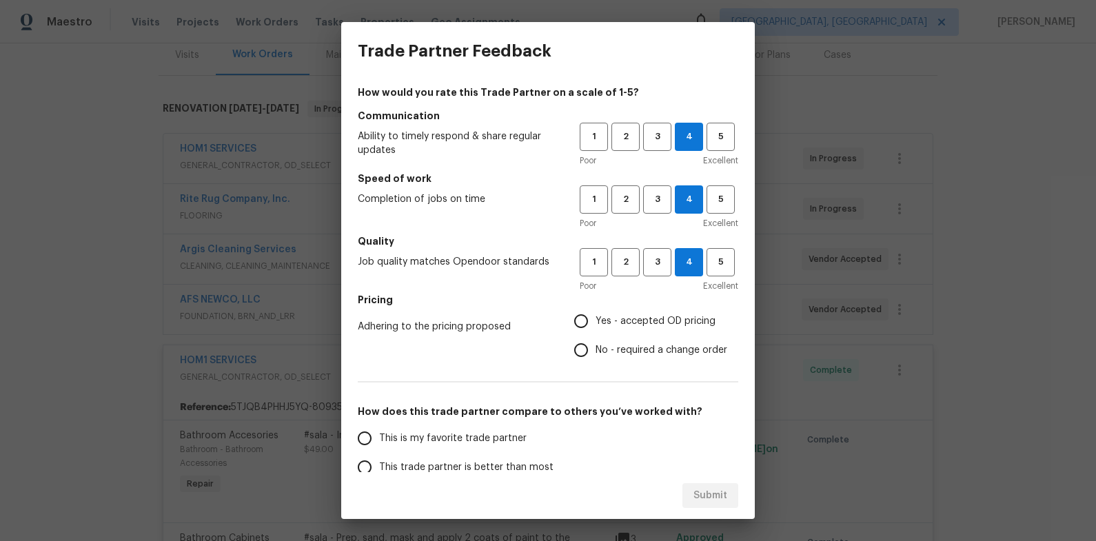
radio input "true"
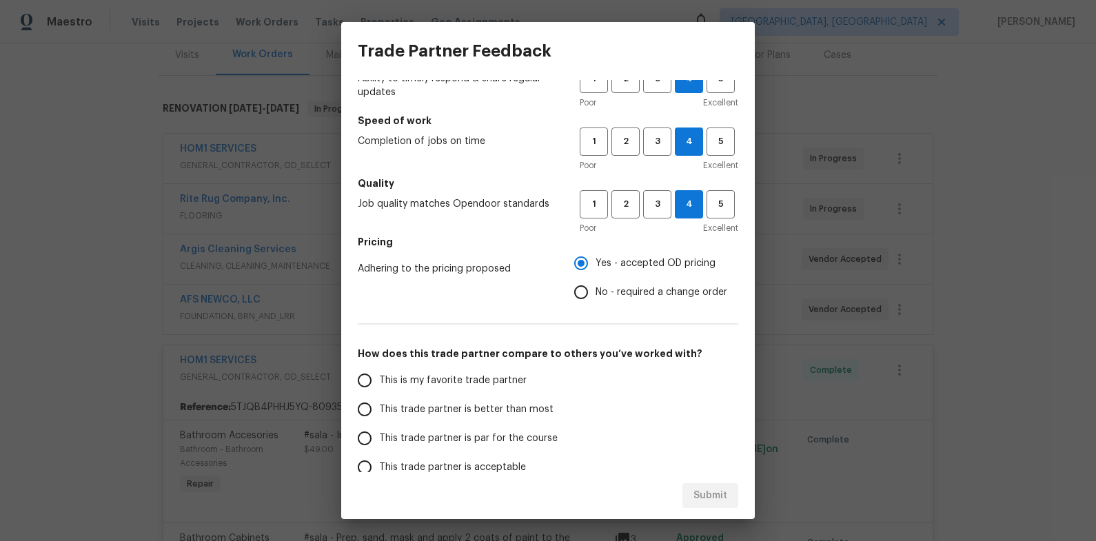
scroll to position [72, 0]
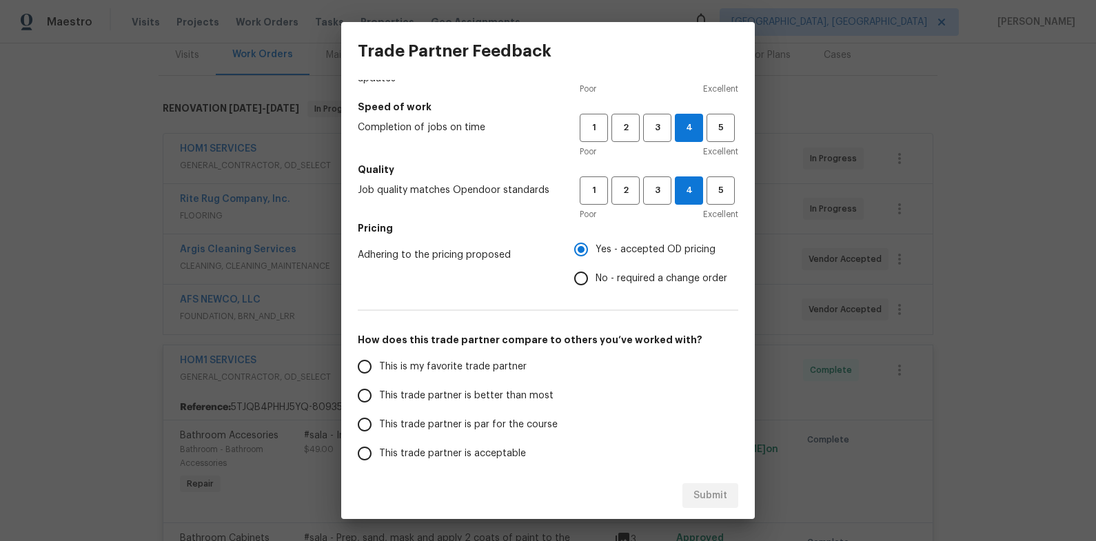
click at [501, 393] on span "This trade partner is better than most" at bounding box center [466, 396] width 174 height 14
click at [379, 393] on input "This trade partner is better than most" at bounding box center [364, 395] width 29 height 29
click at [697, 489] on span "Submit" at bounding box center [710, 495] width 34 height 17
radio input "true"
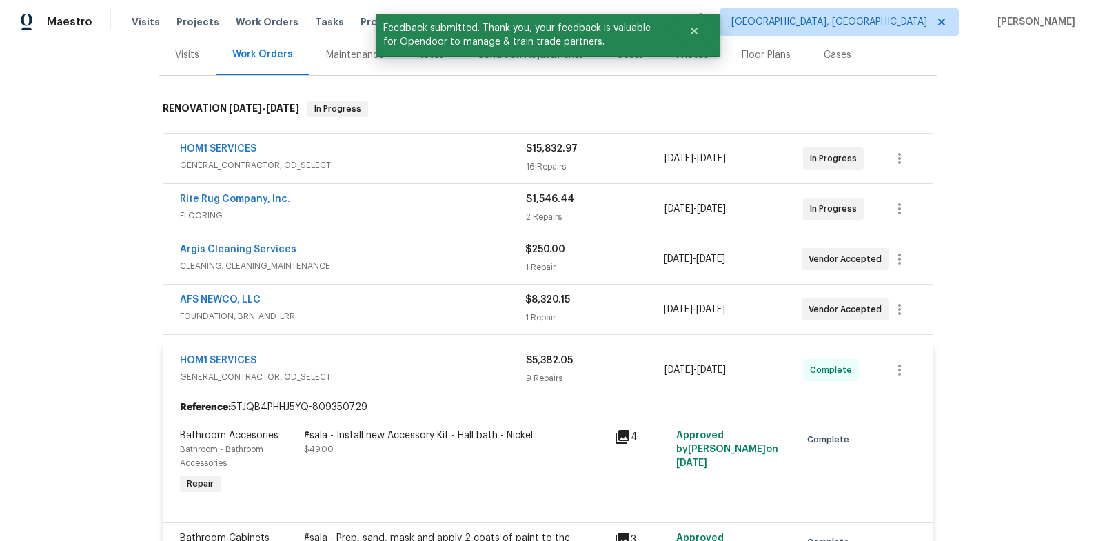
click at [449, 371] on span "GENERAL_CONTRACTOR, OD_SELECT" at bounding box center [353, 377] width 346 height 14
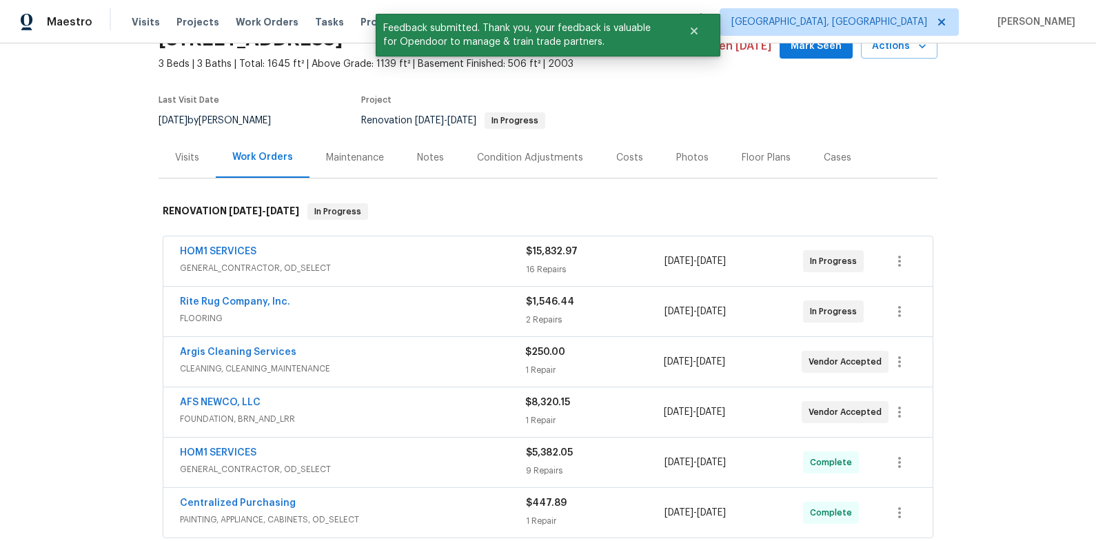
scroll to position [13, 0]
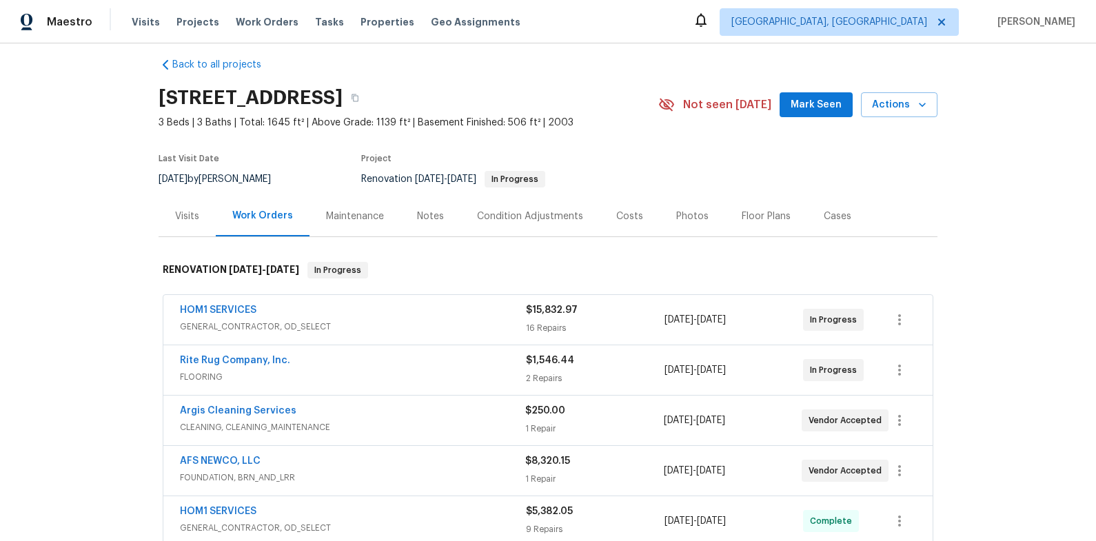
click at [423, 223] on div "Notes" at bounding box center [430, 216] width 60 height 41
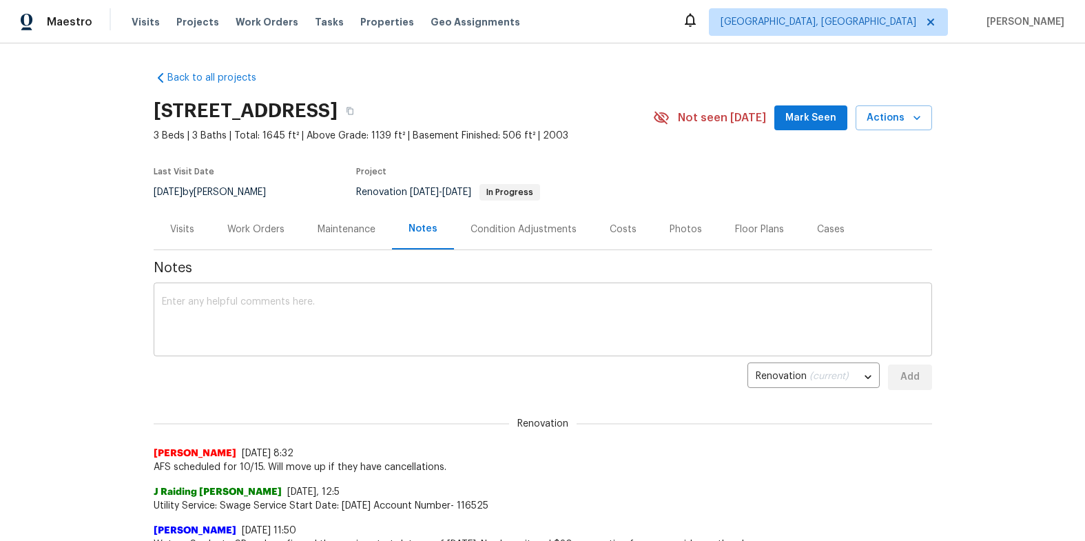
click at [483, 305] on textarea at bounding box center [543, 321] width 762 height 48
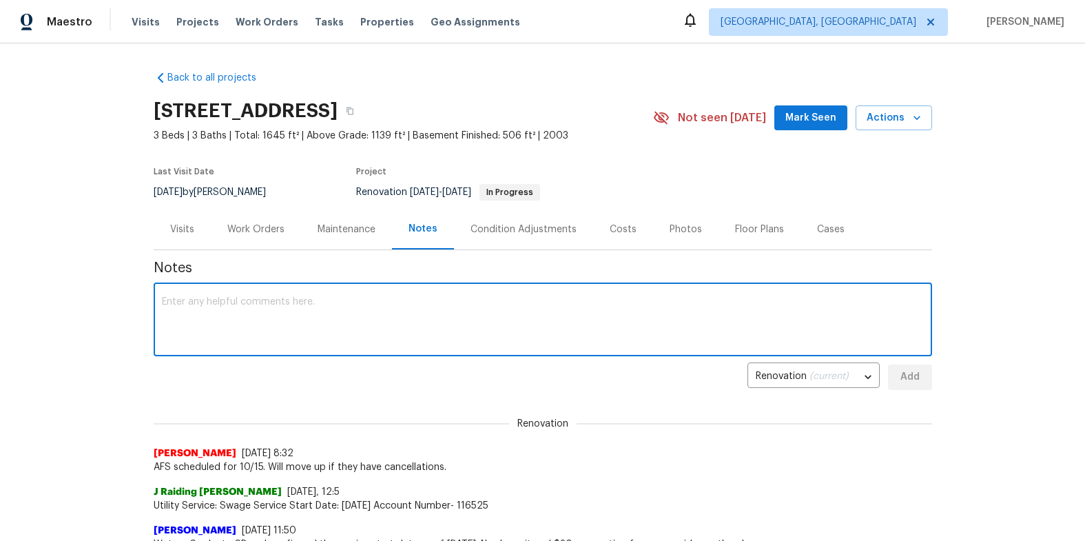
scroll to position [25, 0]
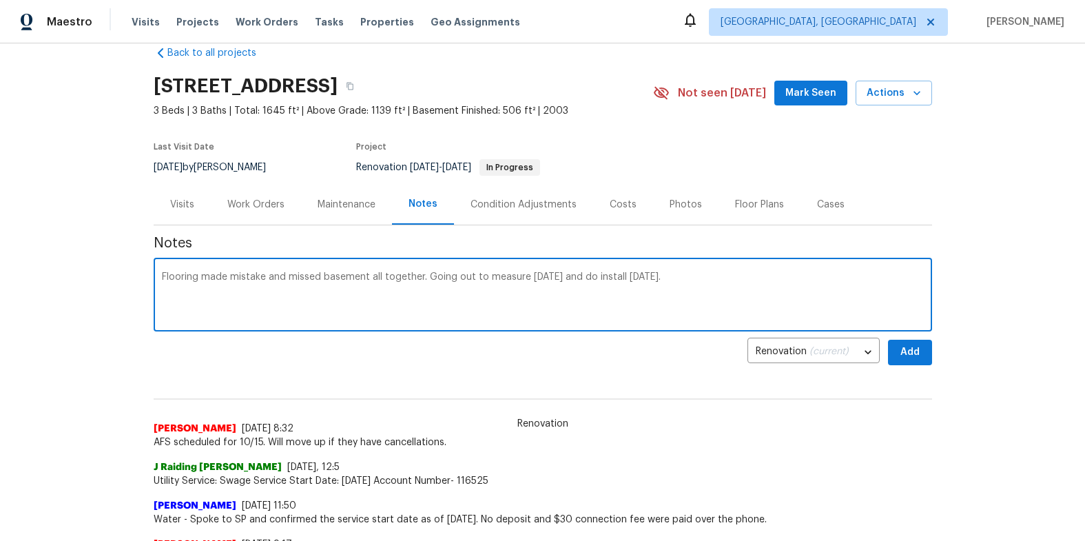
type textarea "Flooring made mistake and missed basement all together. Going out to measure [D…"
click at [899, 352] on span "Add" at bounding box center [910, 352] width 22 height 17
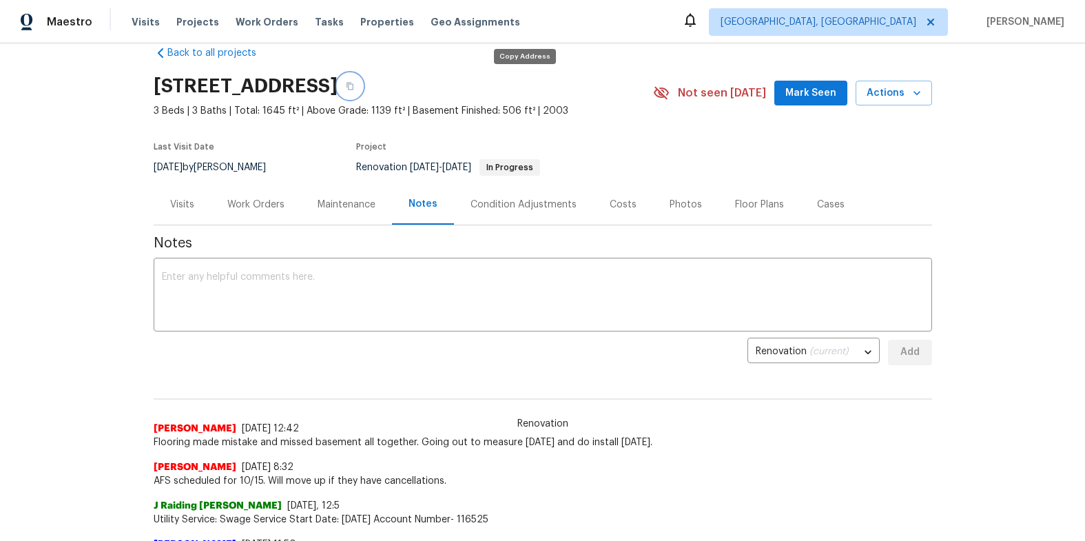
click at [362, 88] on button "button" at bounding box center [350, 86] width 25 height 25
click at [300, 289] on textarea at bounding box center [543, 296] width 762 height 48
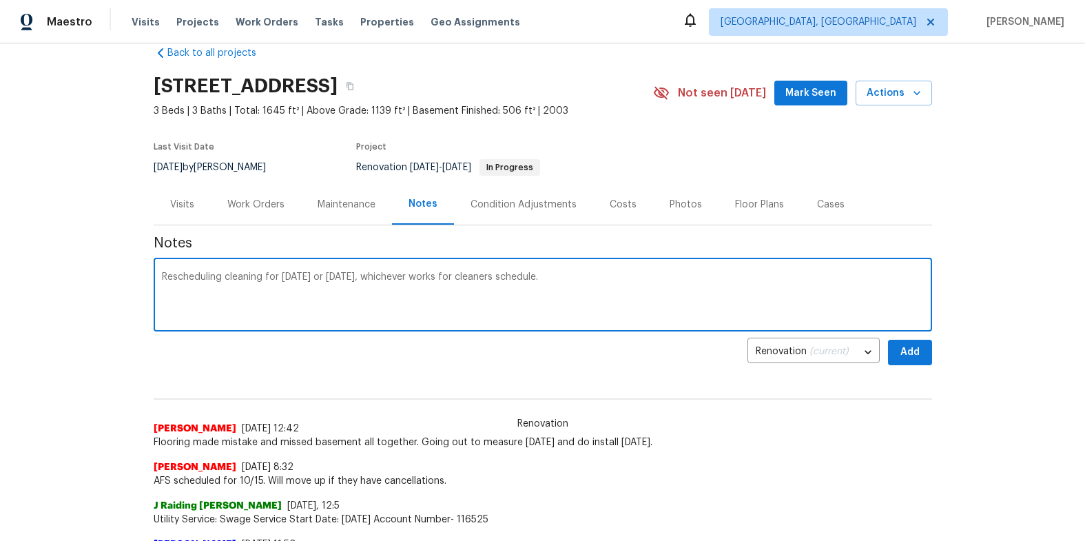
type textarea "Rescheduling cleaning for [DATE] or [DATE], whichever works for cleaners schedu…"
click at [903, 356] on span "Add" at bounding box center [910, 352] width 22 height 17
